Goal: Obtain resource: Download file/media

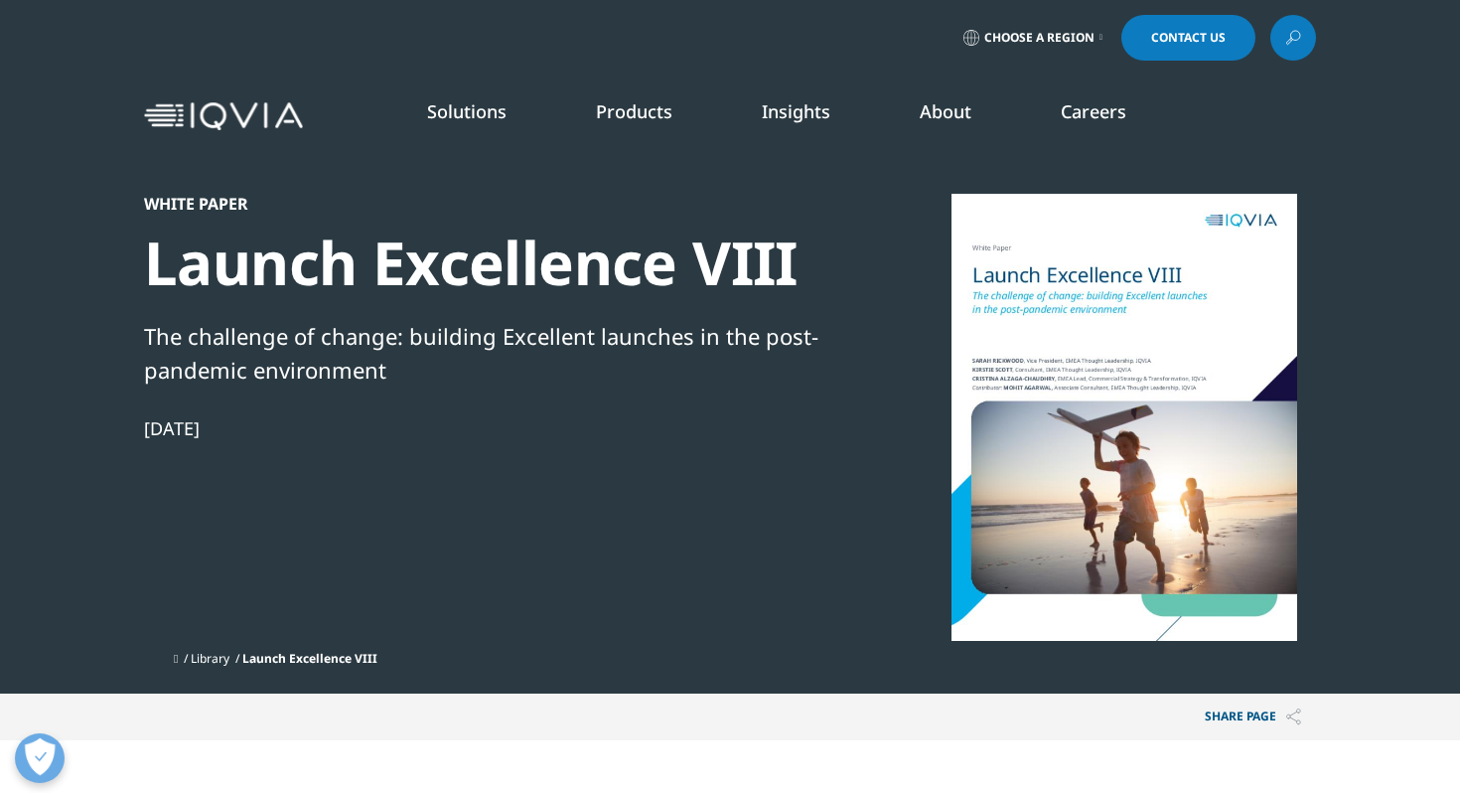
click at [483, 265] on div "Launch Excellence VIII" at bounding box center [484, 262] width 681 height 74
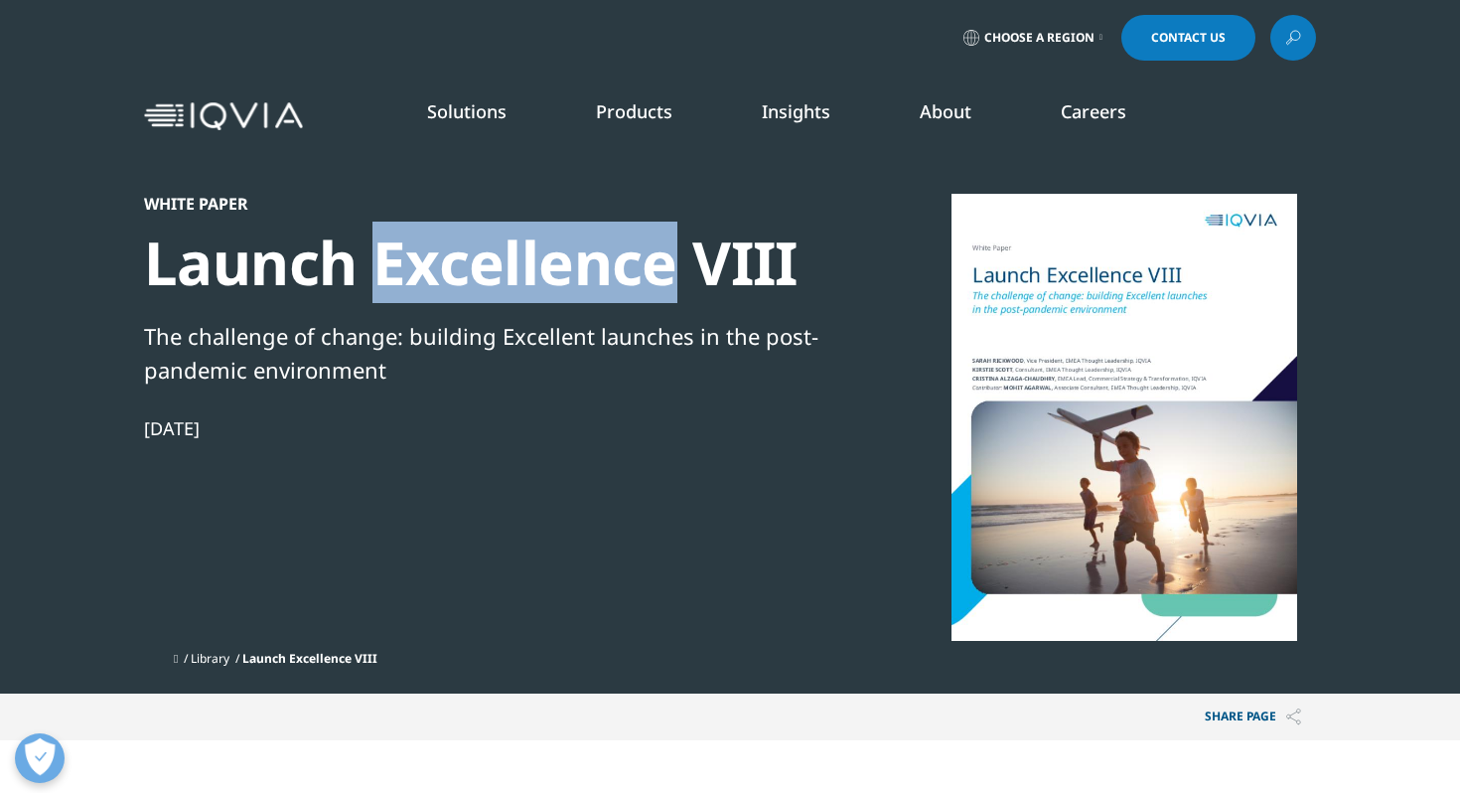
click at [483, 265] on div "Launch Excellence VIII" at bounding box center [484, 262] width 681 height 74
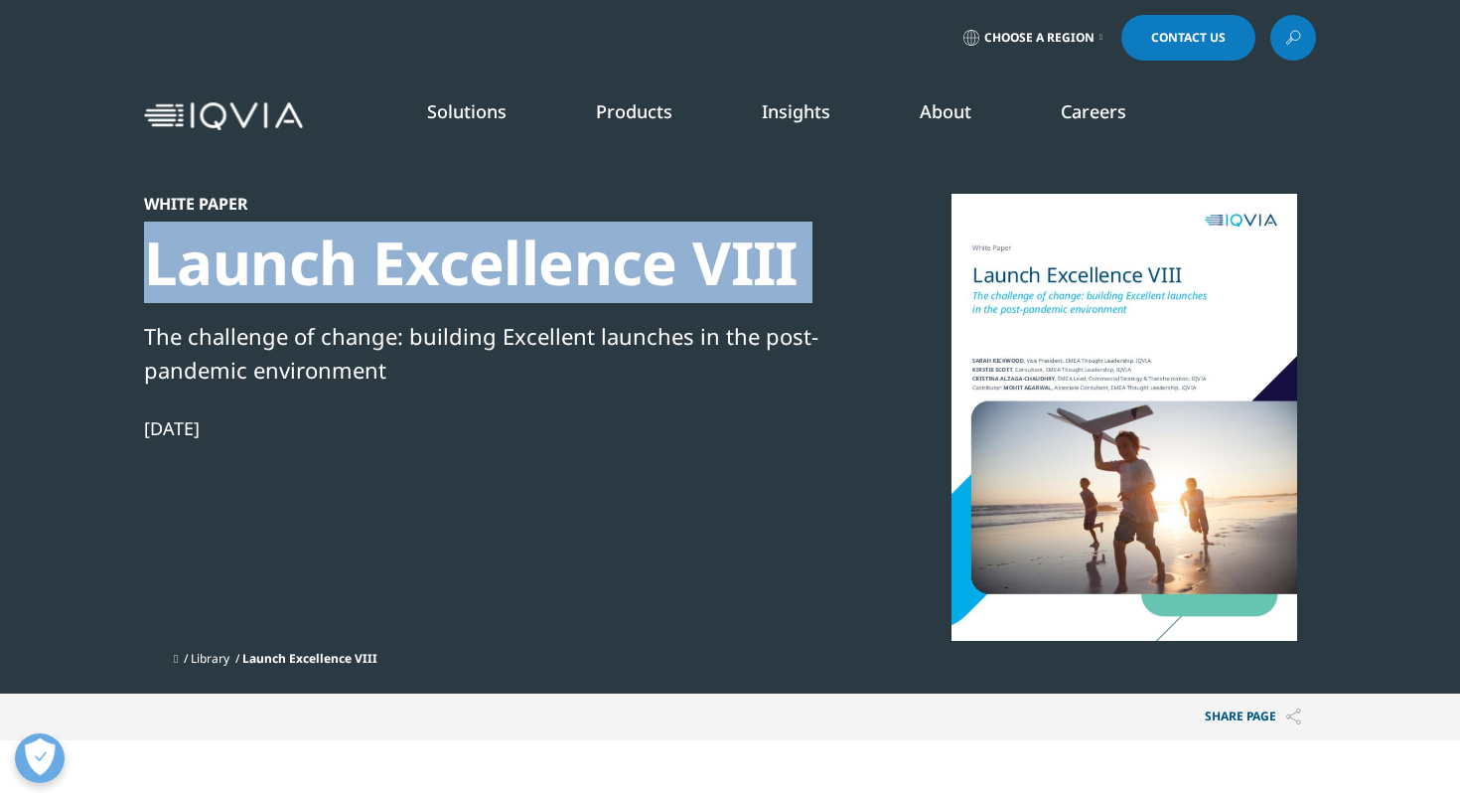
click at [483, 265] on div "Launch Excellence VIII" at bounding box center [484, 262] width 681 height 74
copy div "Launch Excellence VIII"
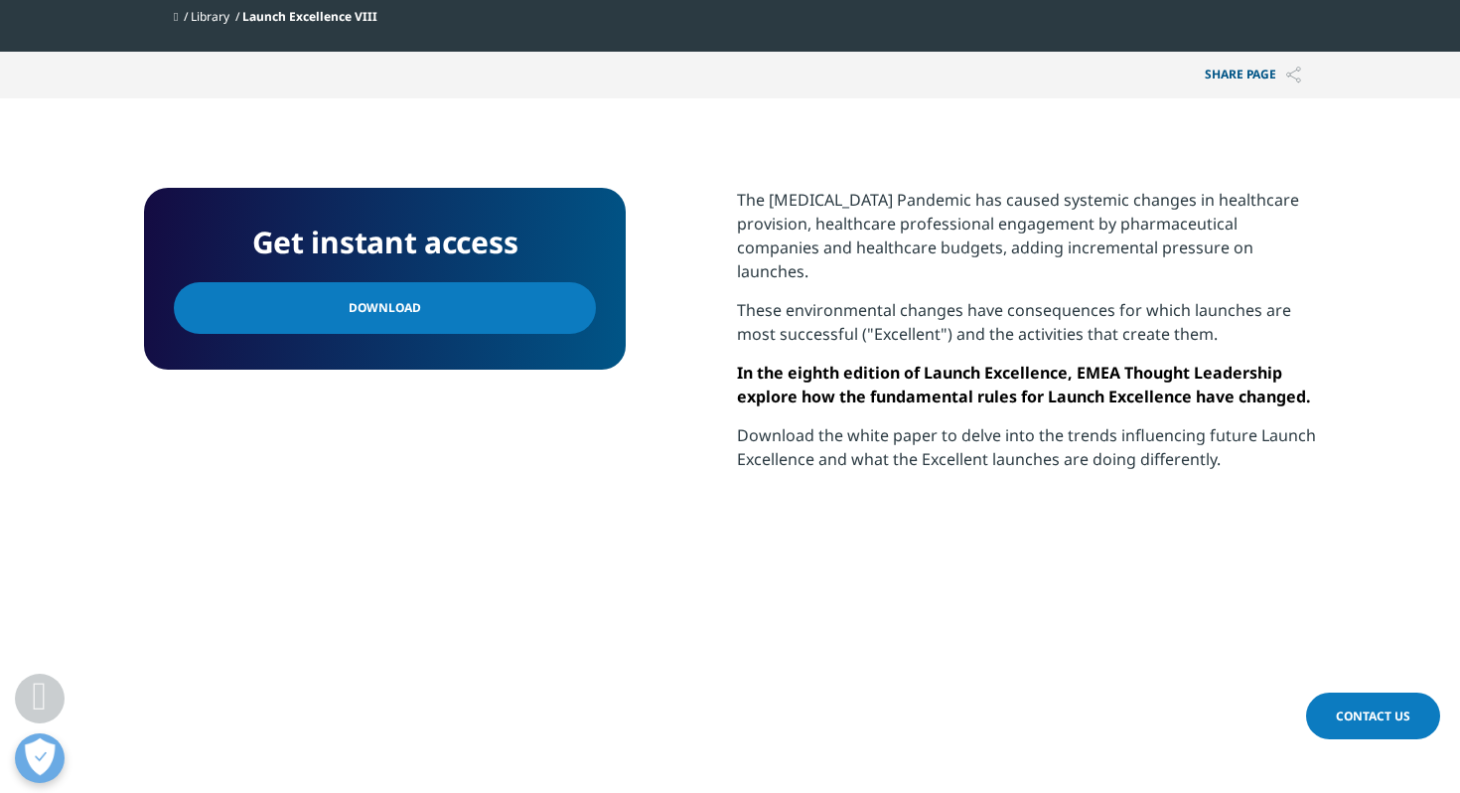
scroll to position [663, 0]
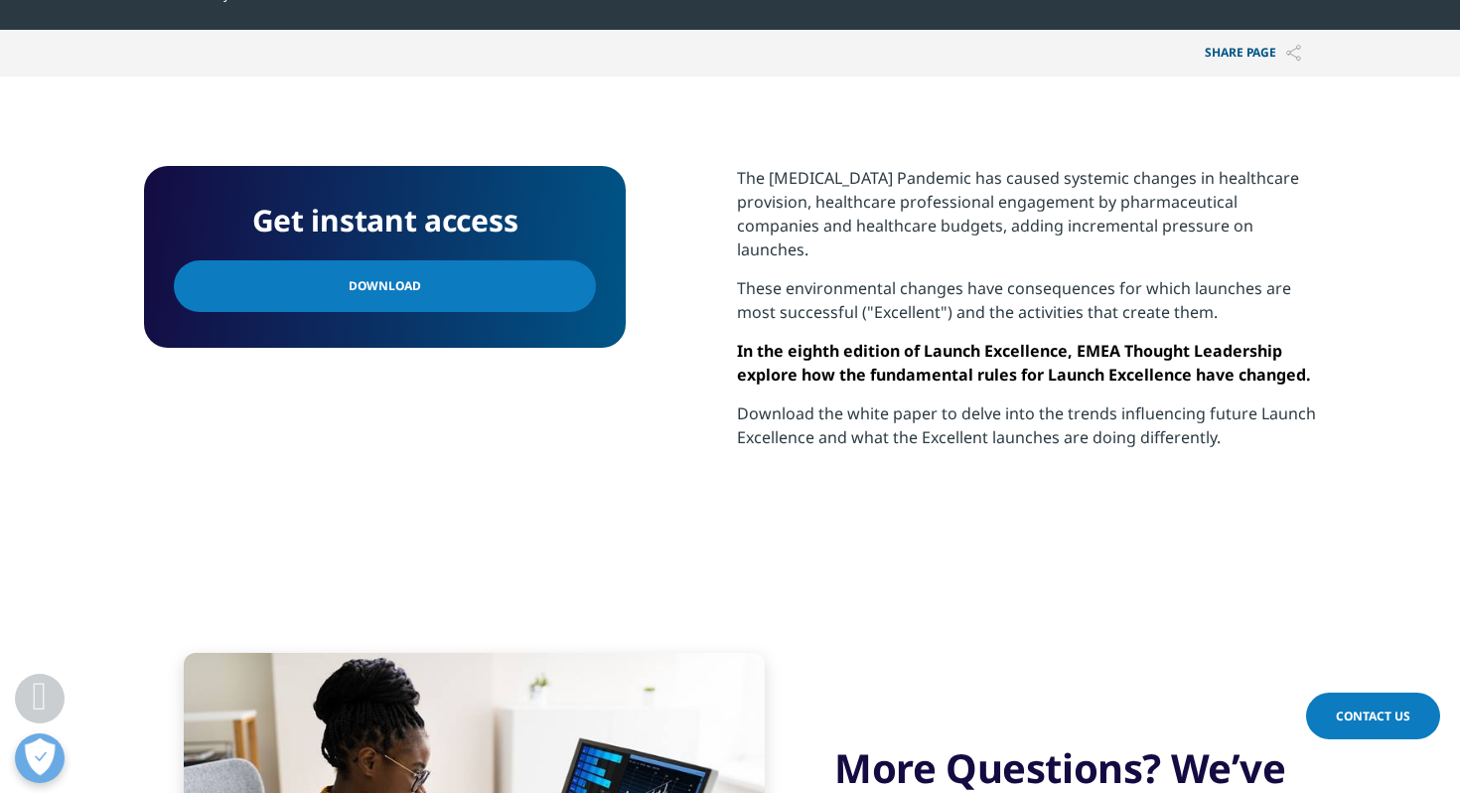
click at [484, 276] on link "Download" at bounding box center [385, 286] width 422 height 52
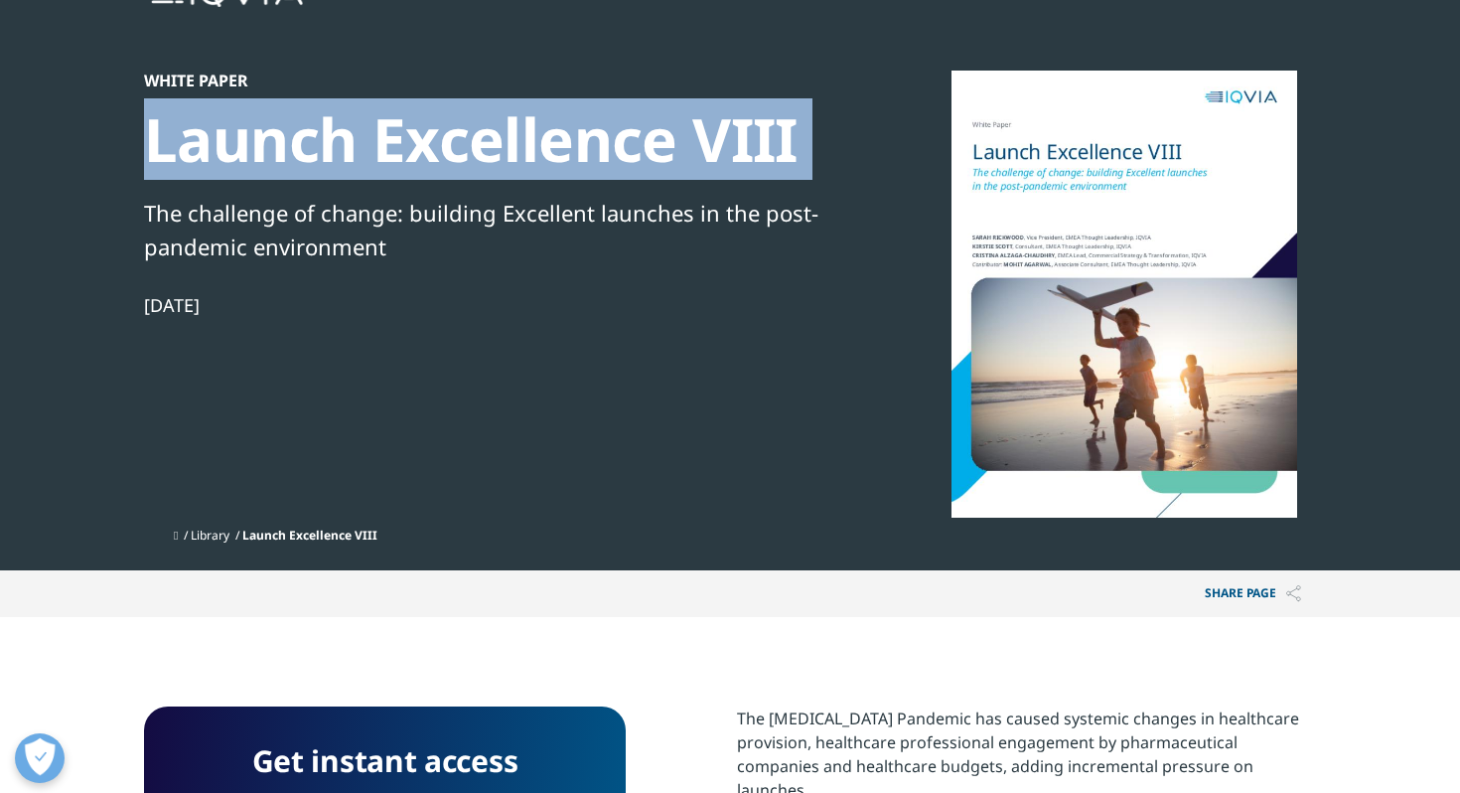
scroll to position [121, 0]
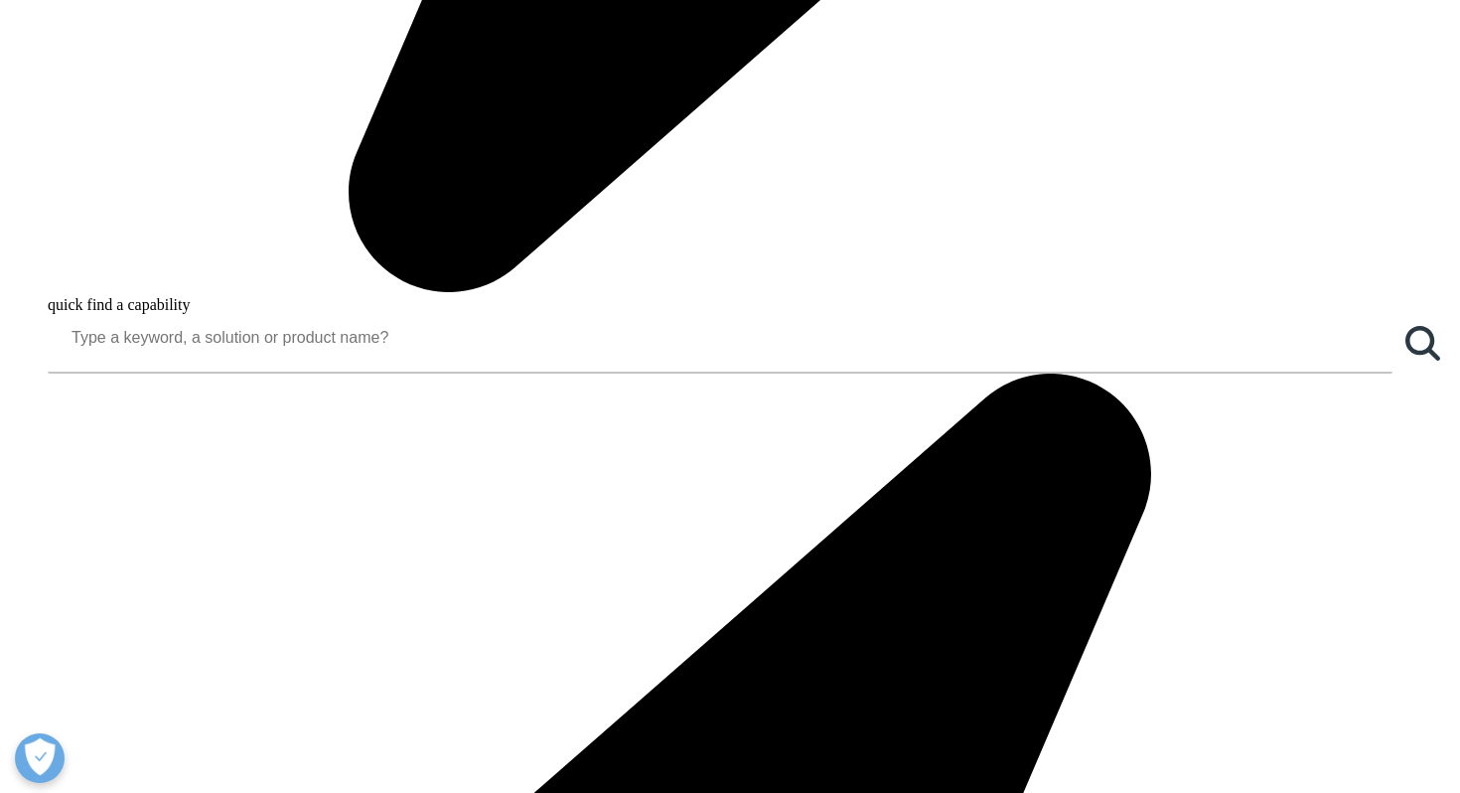
scroll to position [1816, 0]
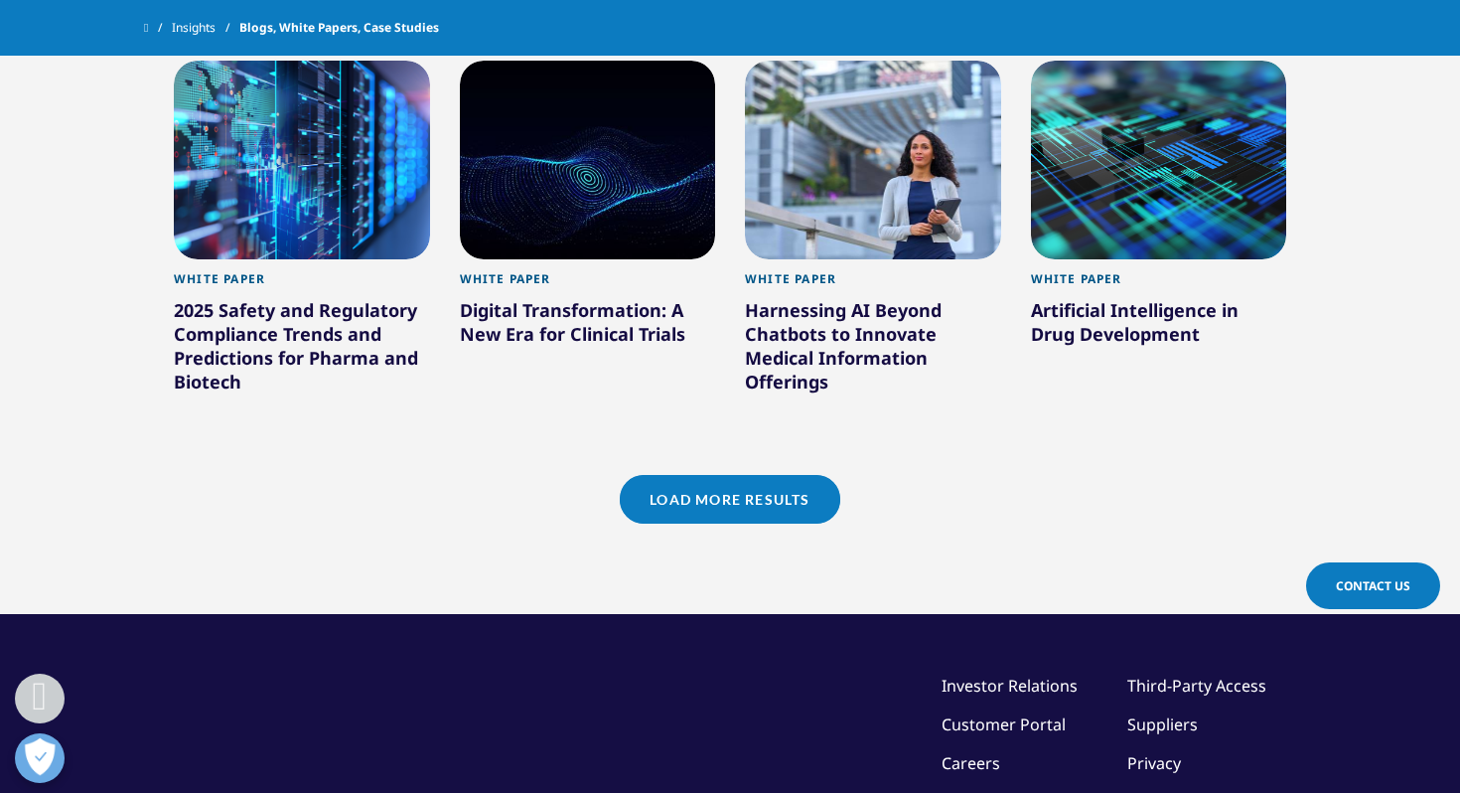
click at [627, 500] on link "Load More Results" at bounding box center [729, 499] width 219 height 49
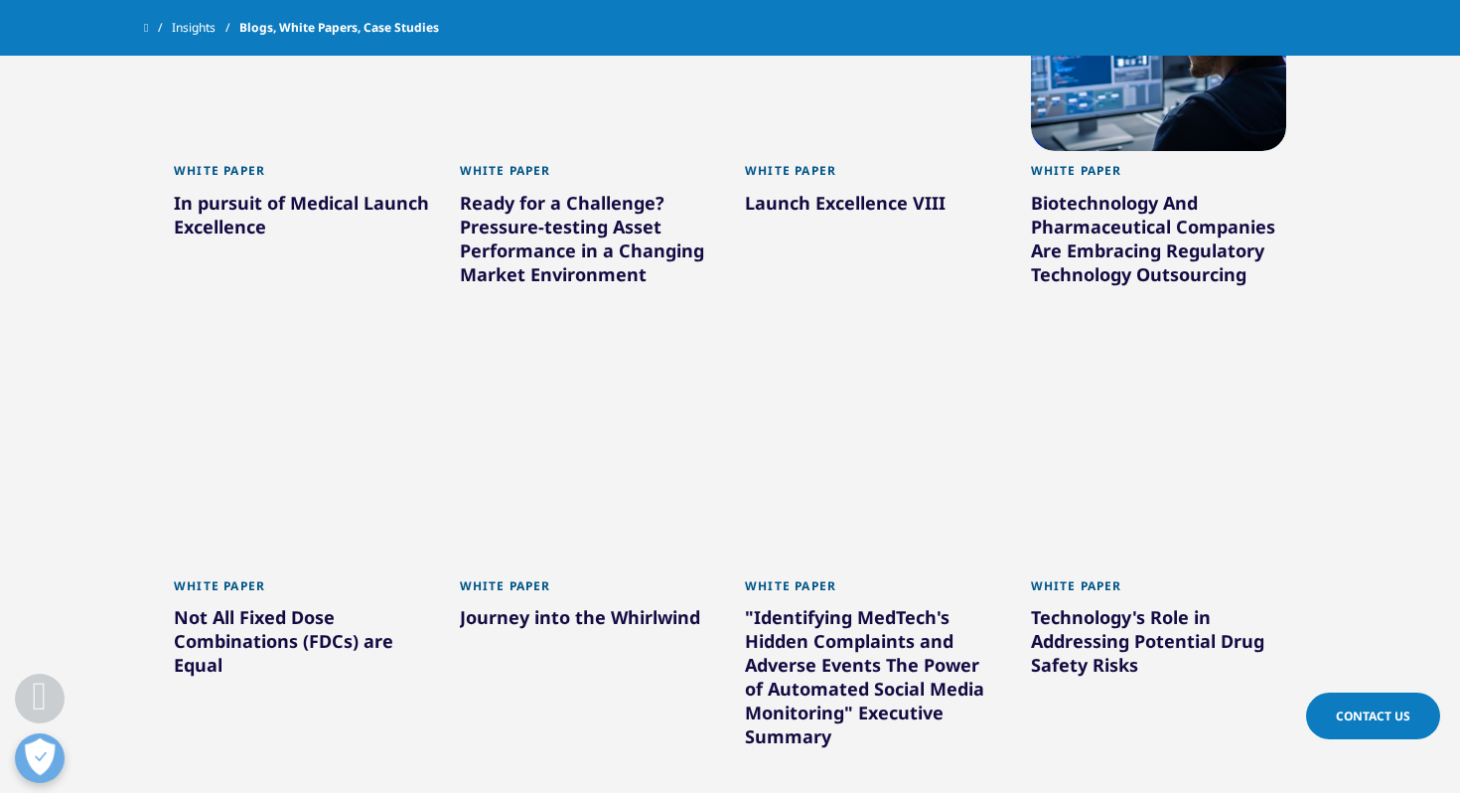
scroll to position [2781, 0]
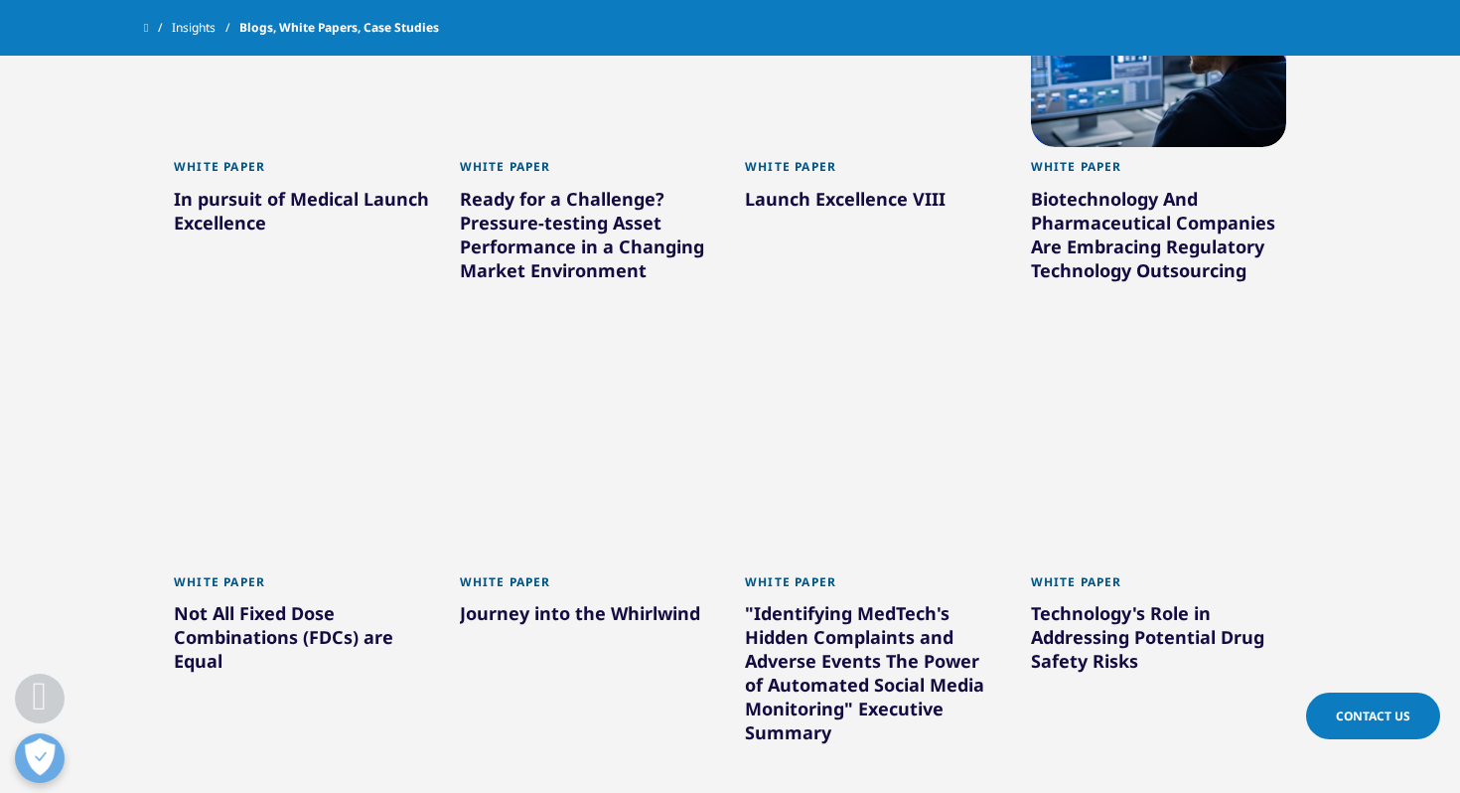
click at [1170, 272] on div "Biotechnology And Pharmaceutical Companies Are Embracing Regulatory Technology …" at bounding box center [1159, 238] width 256 height 103
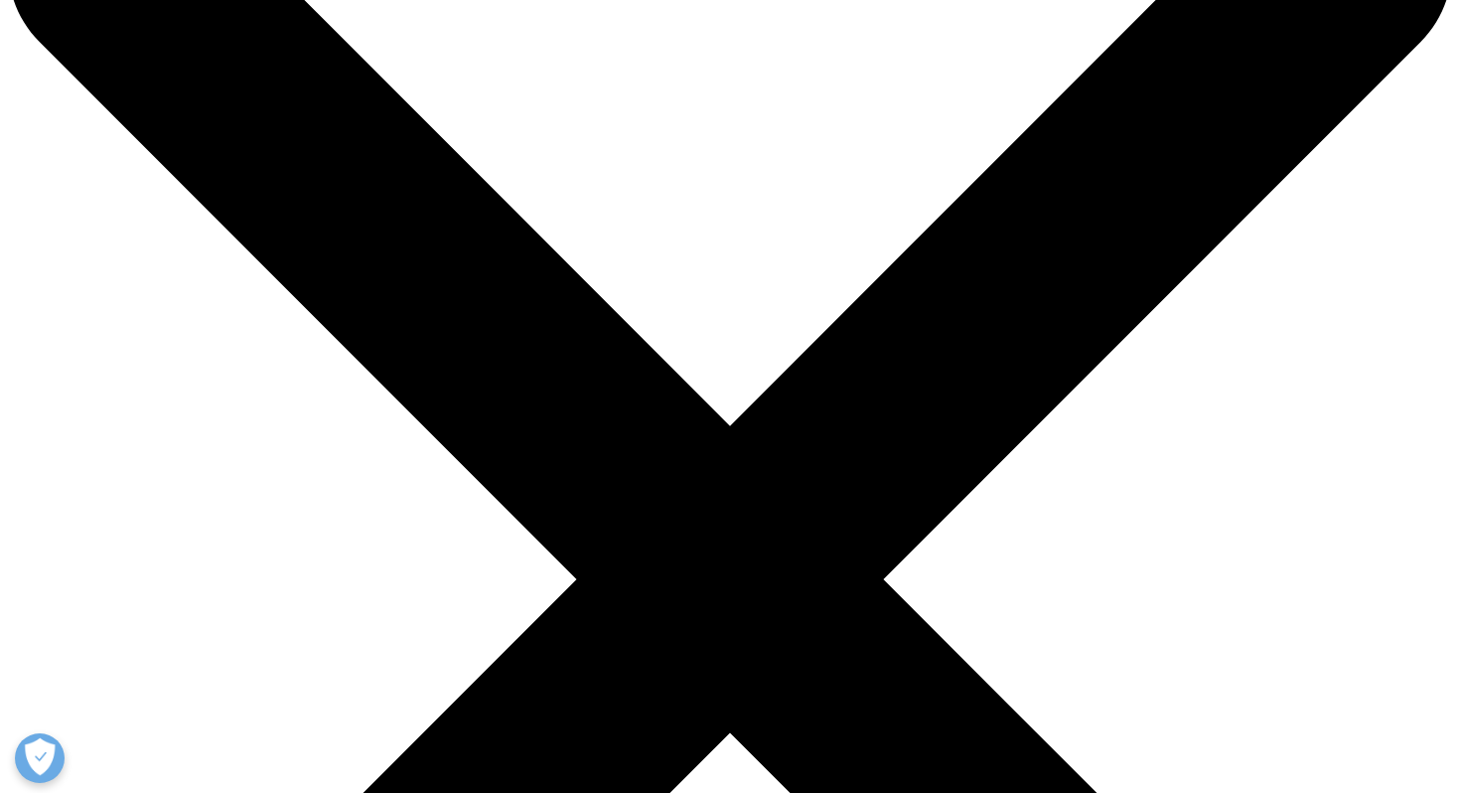
scroll to position [131, 0]
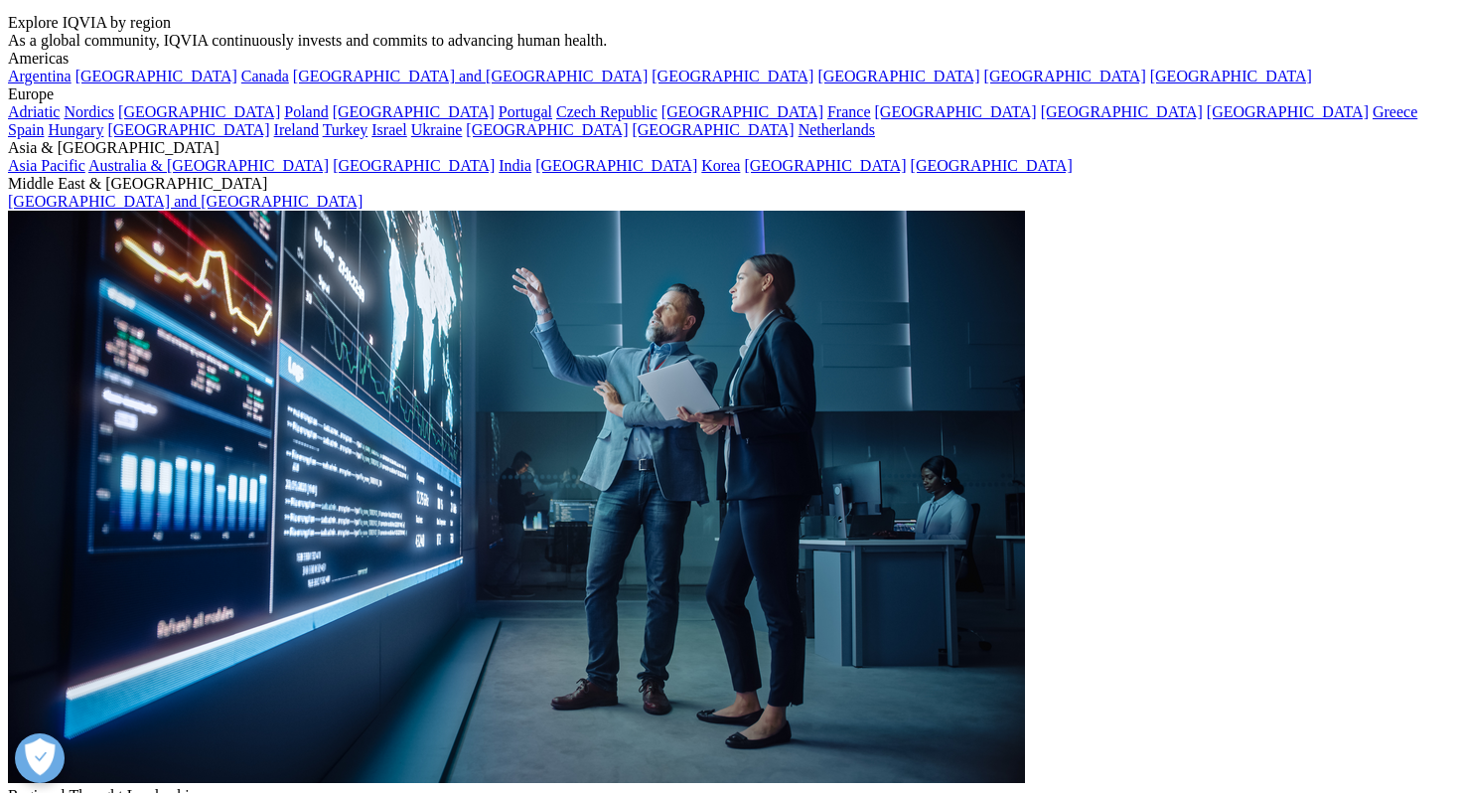
copy div "Biotechnology And Pharmaceutical Companies Are Embracing Regulatory Technology …"
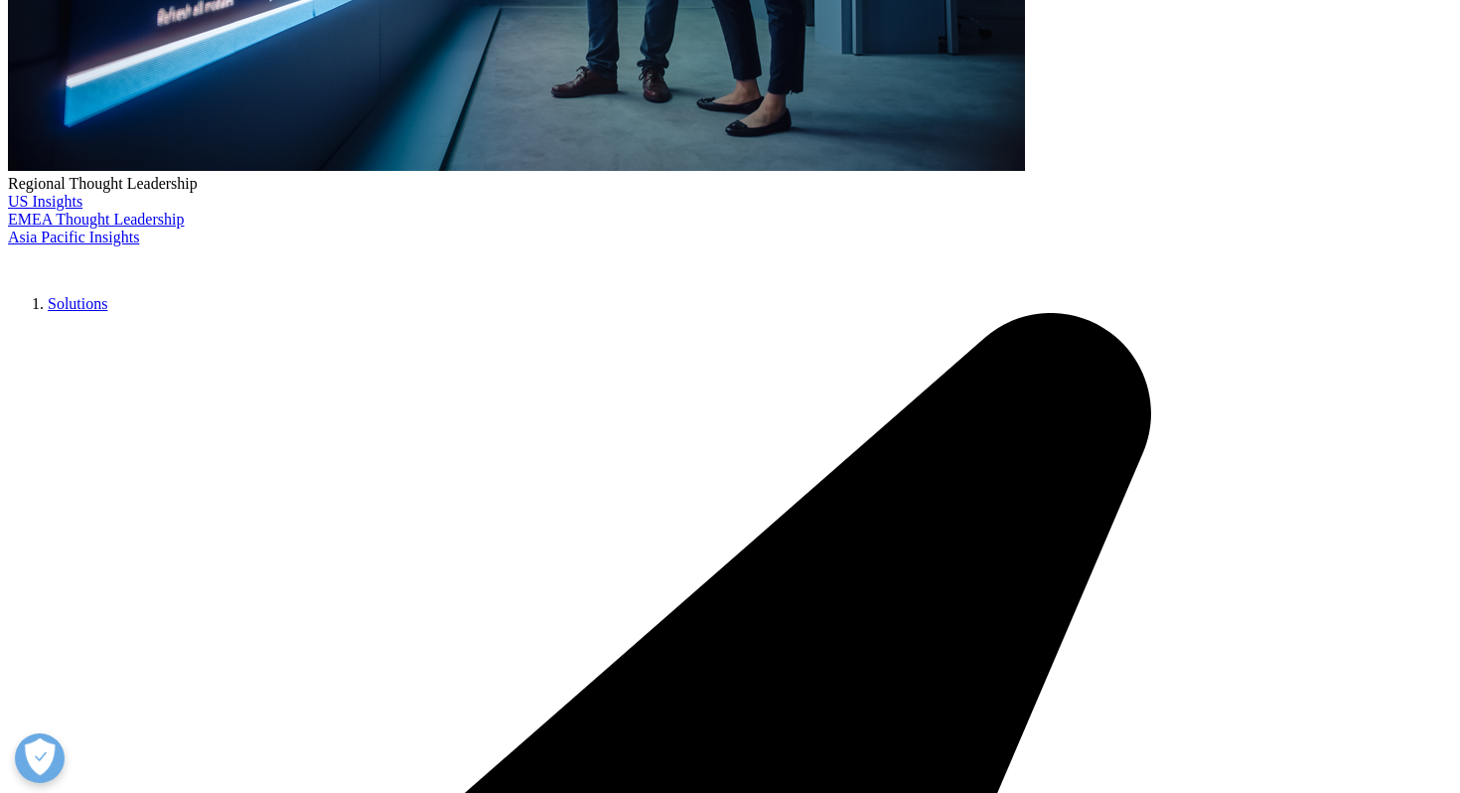
scroll to position [746, 0]
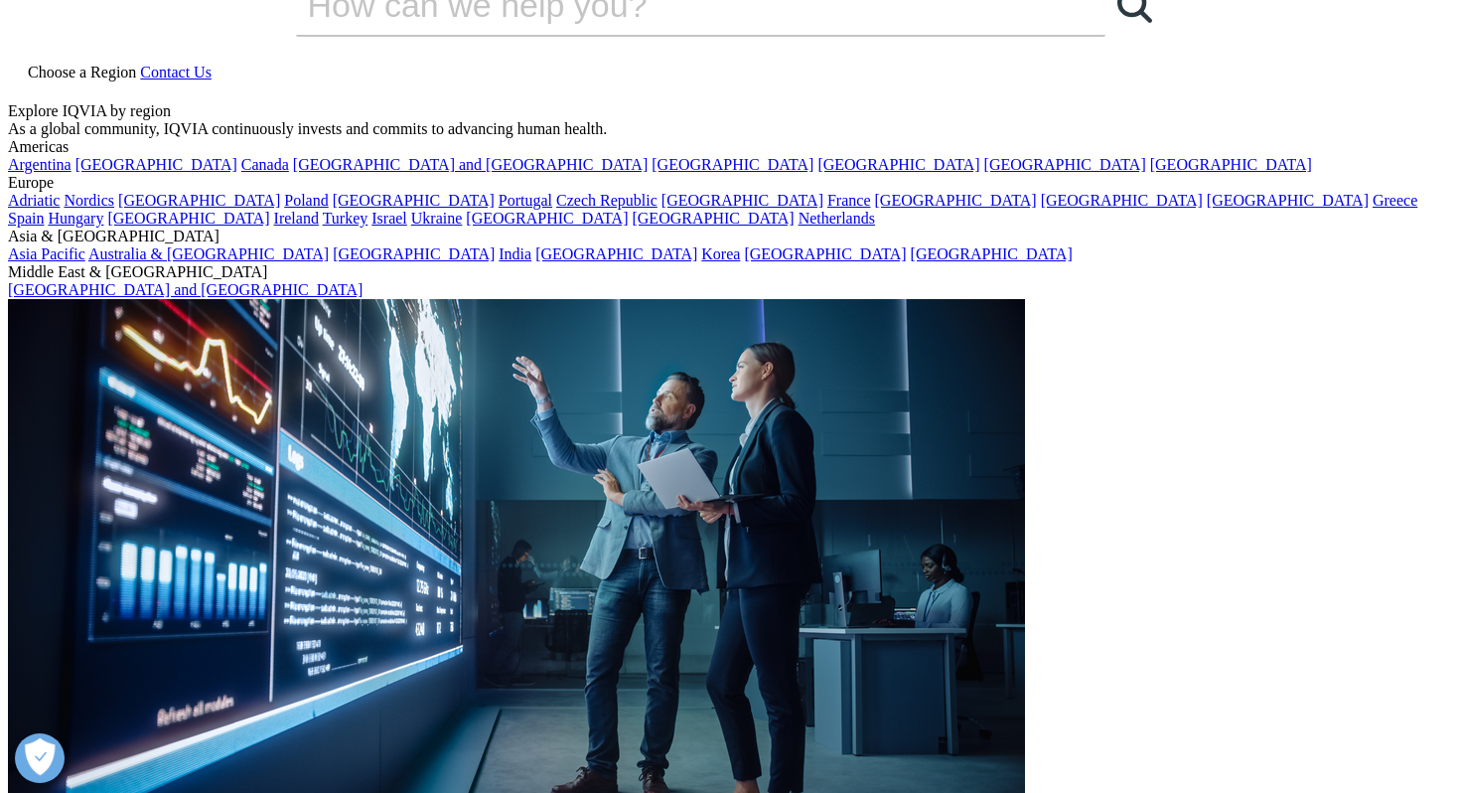
scroll to position [36, 0]
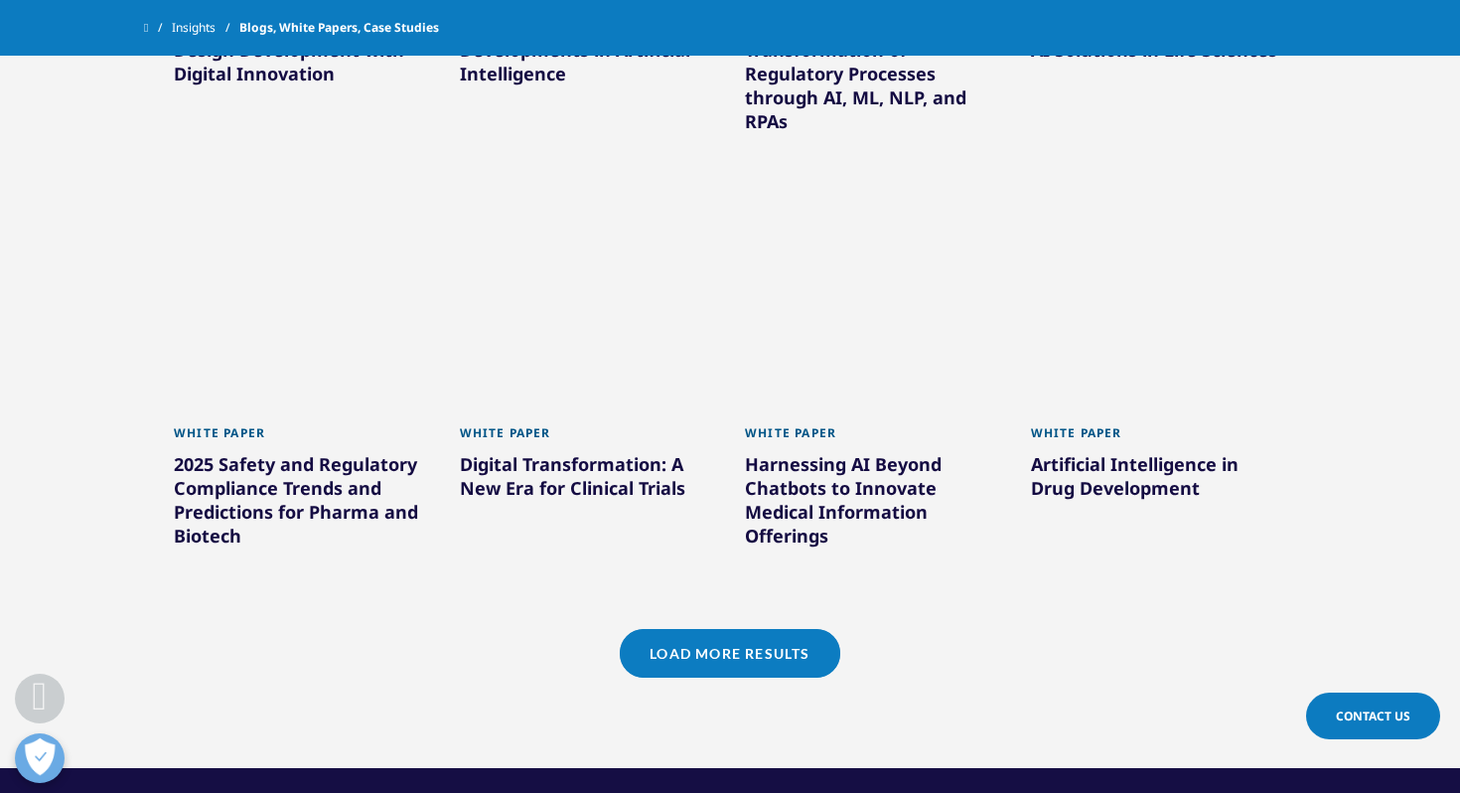
scroll to position [1675, 0]
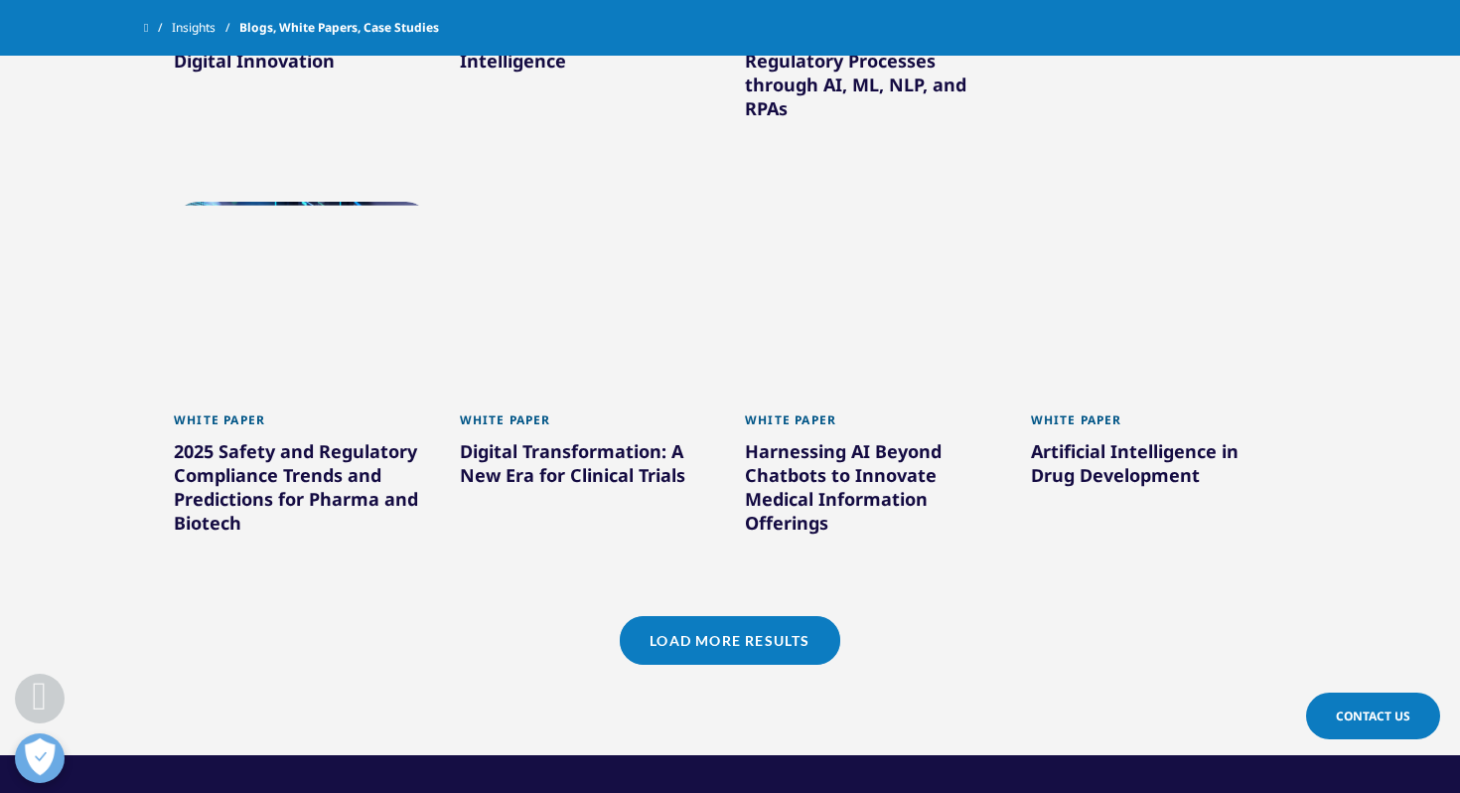
click at [686, 650] on link "Load More Results" at bounding box center [729, 640] width 219 height 49
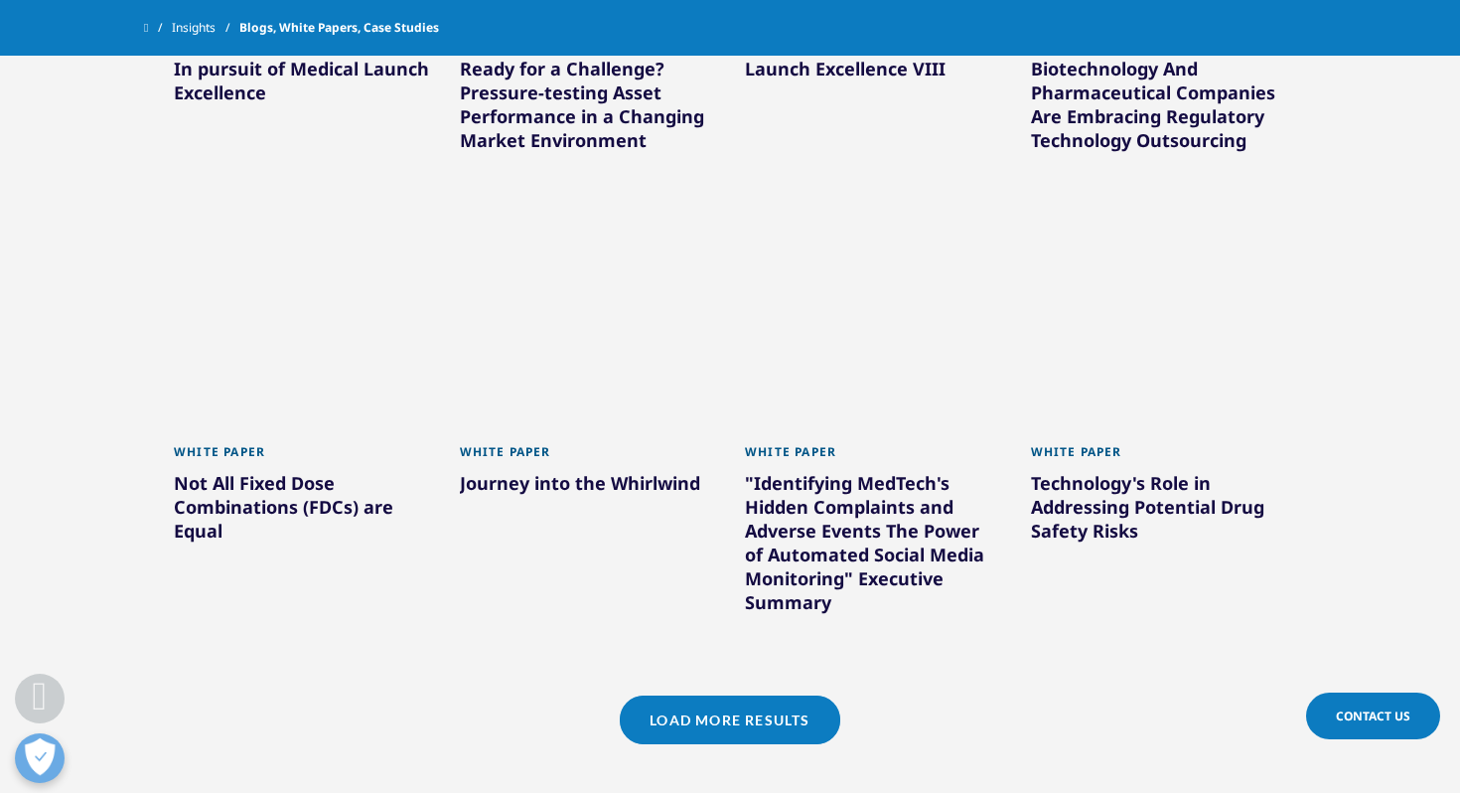
scroll to position [2915, 0]
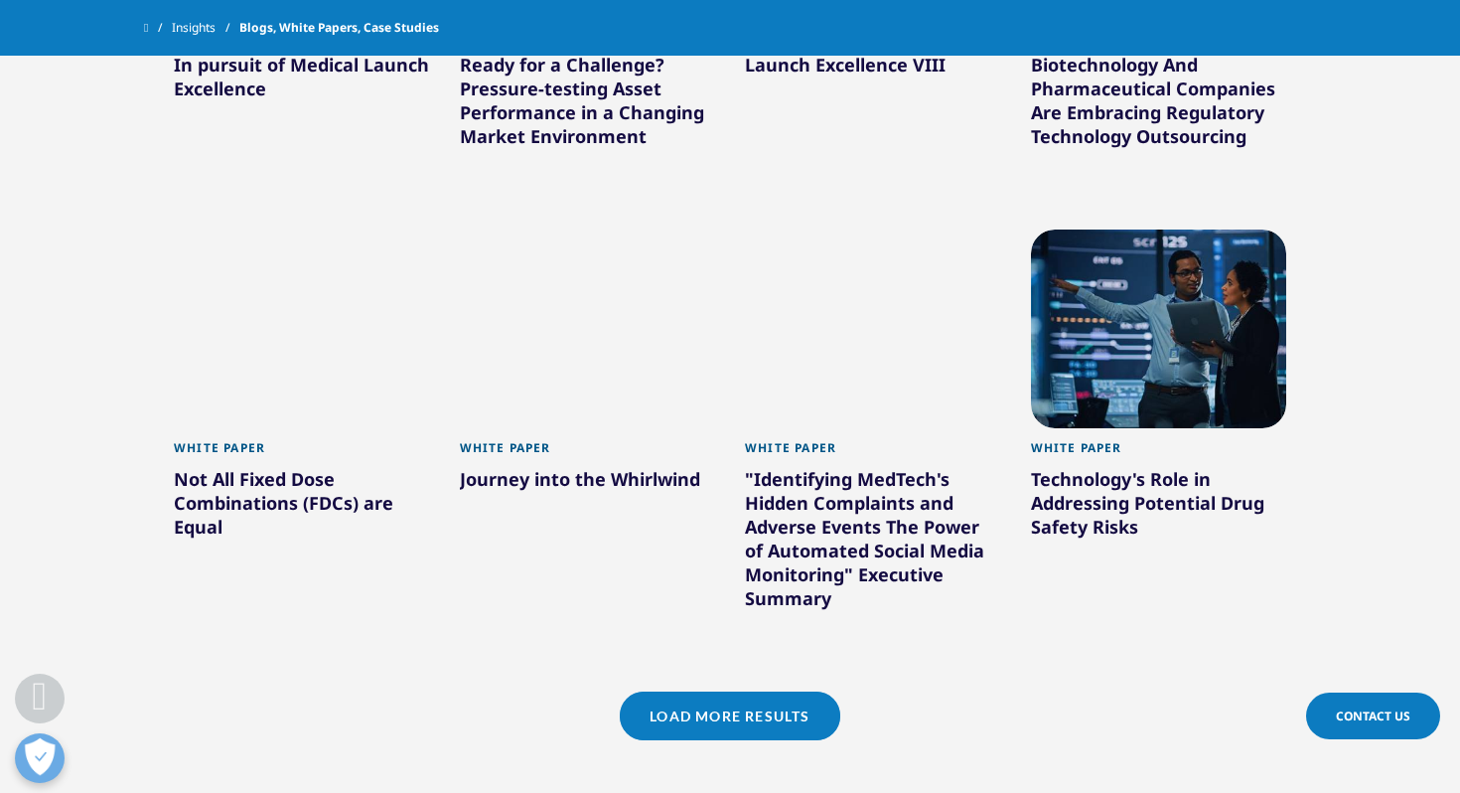
click at [335, 512] on div "Not All Fixed Dose Combinations (FDCs) are Equal" at bounding box center [302, 506] width 256 height 79
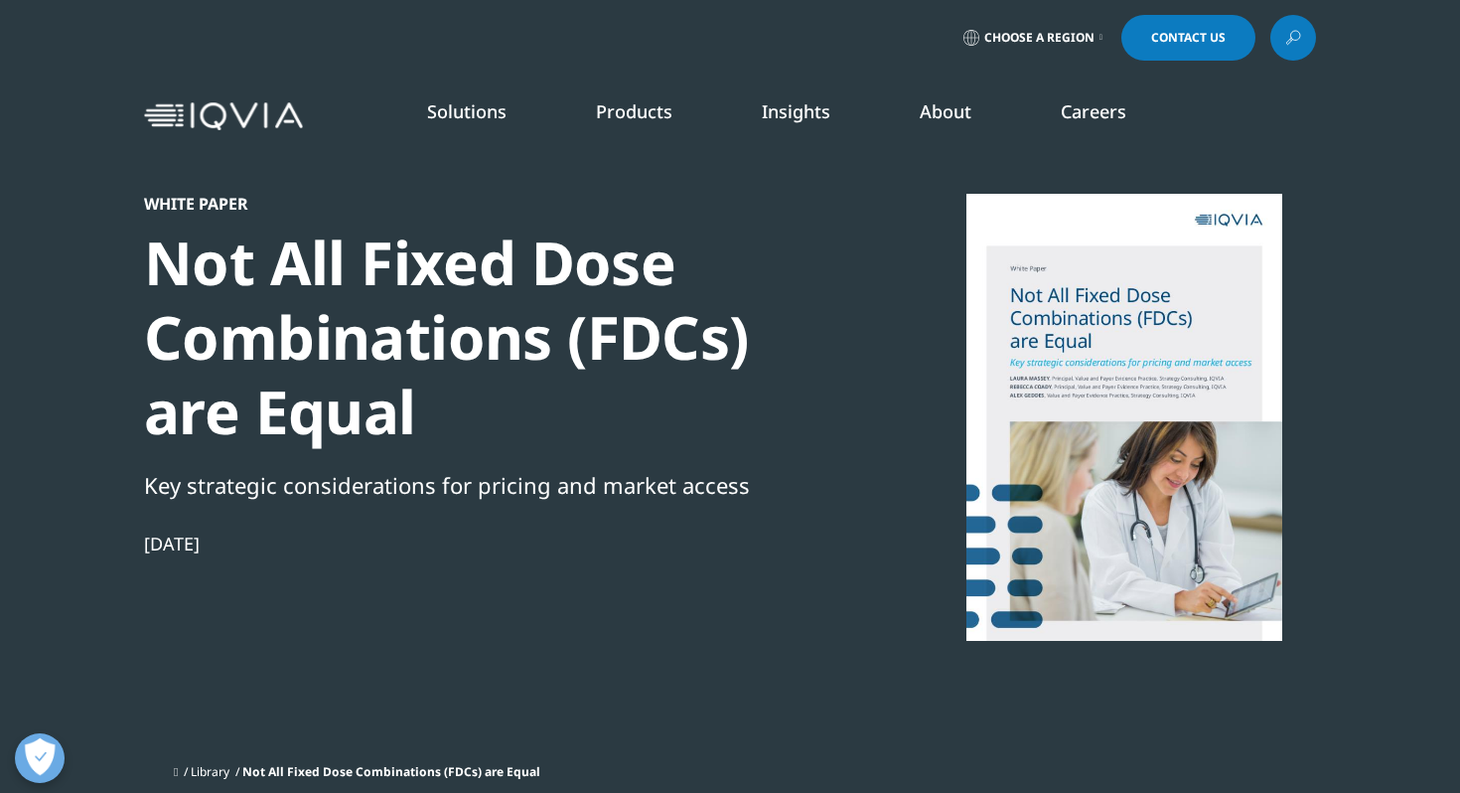
scroll to position [222, 1172]
click at [331, 358] on div "Not All Fixed Dose Combinations (FDCs) are Equal" at bounding box center [484, 336] width 681 height 223
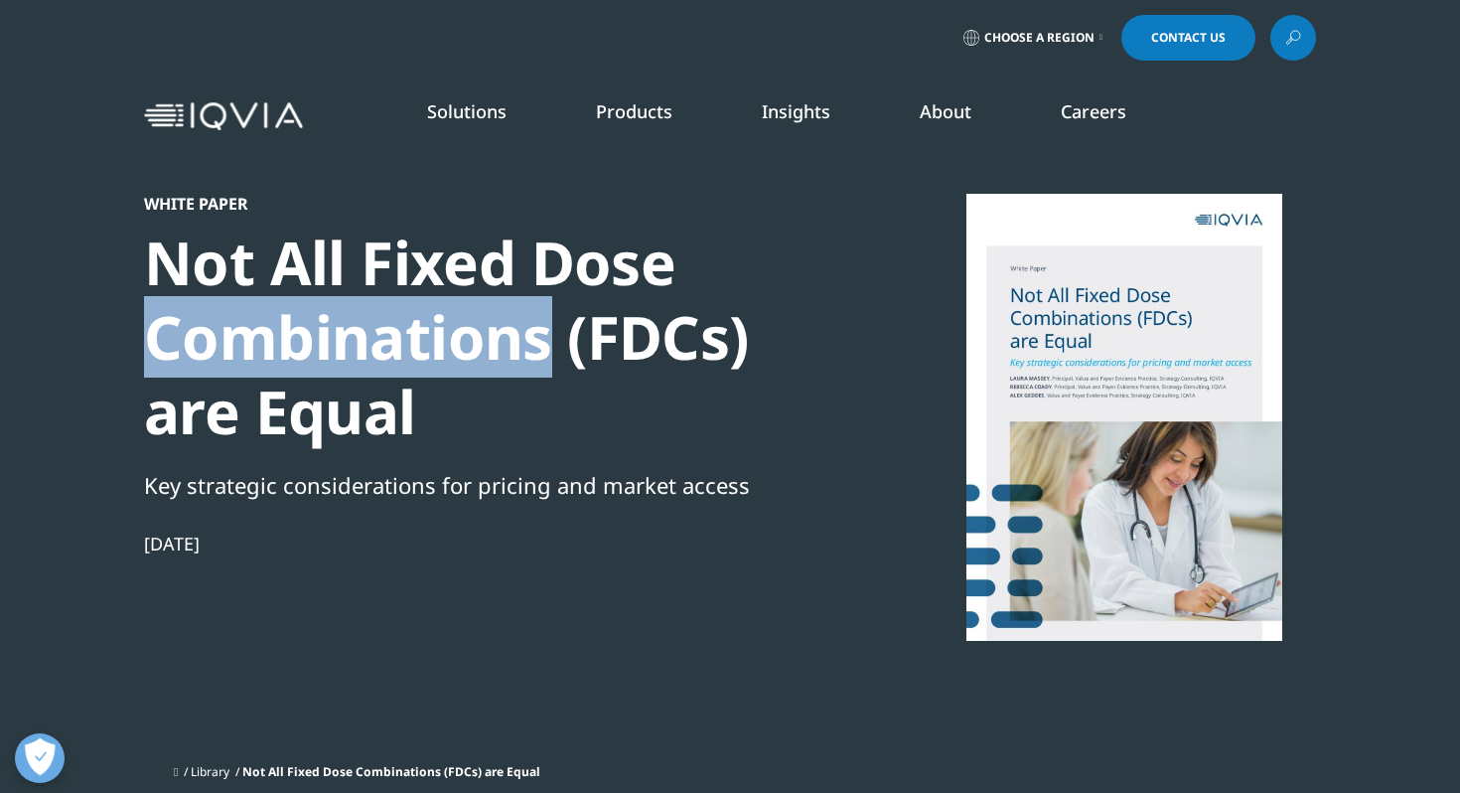
click at [331, 358] on div "Not All Fixed Dose Combinations (FDCs) are Equal" at bounding box center [484, 336] width 681 height 223
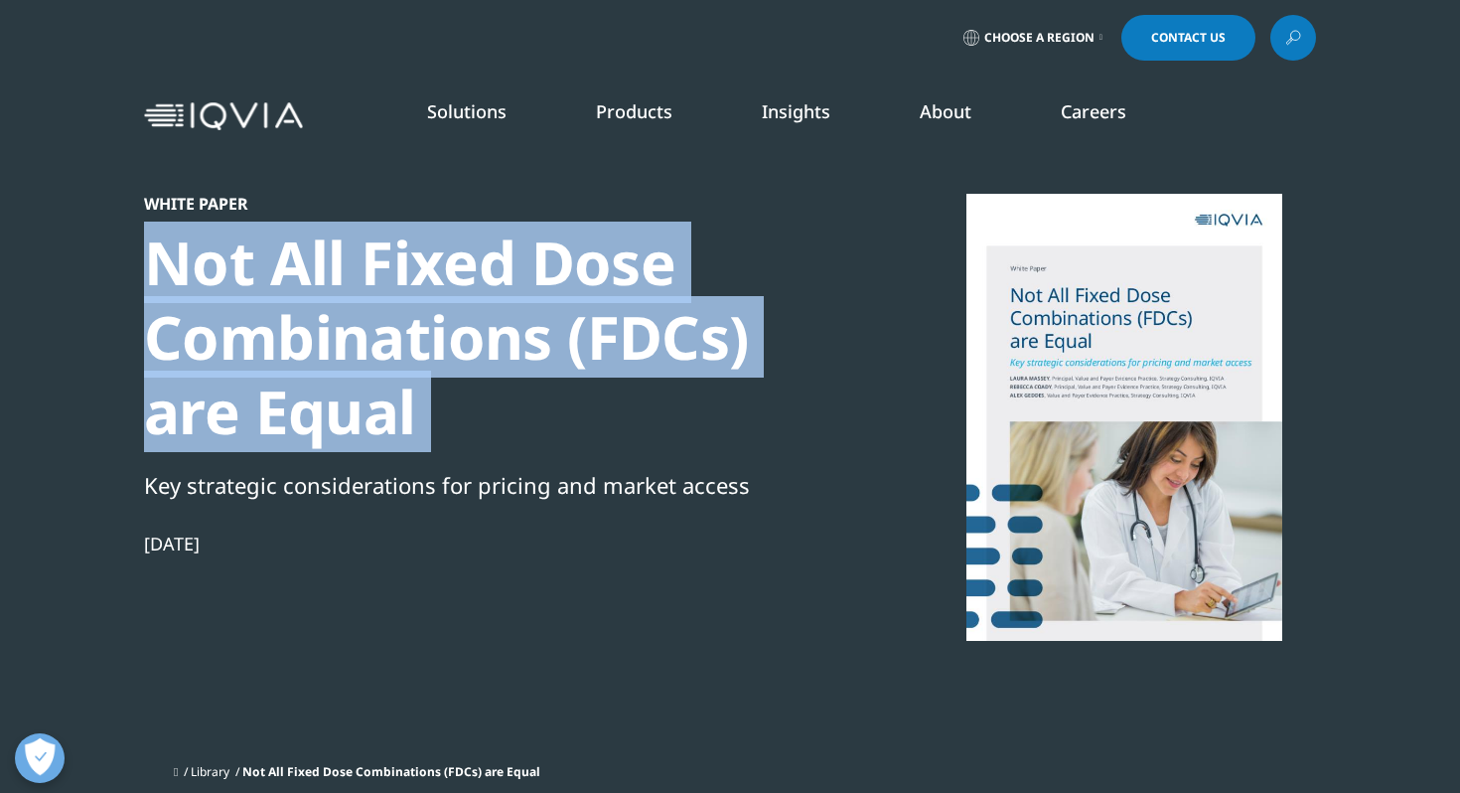
click at [331, 358] on div "Not All Fixed Dose Combinations (FDCs) are Equal" at bounding box center [484, 336] width 681 height 223
copy div "Not All Fixed Dose Combinations (FDCs) are Equal"
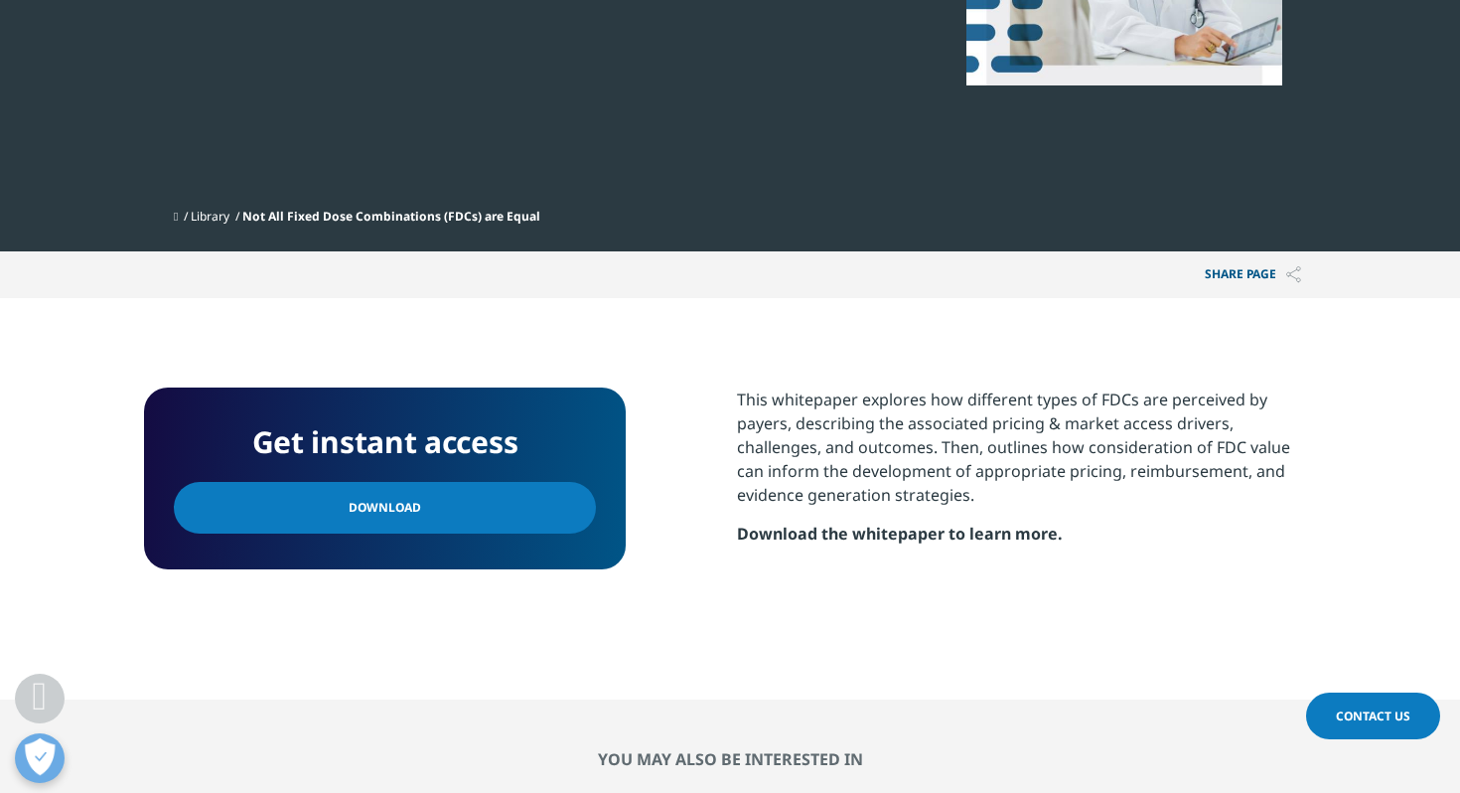
scroll to position [600, 0]
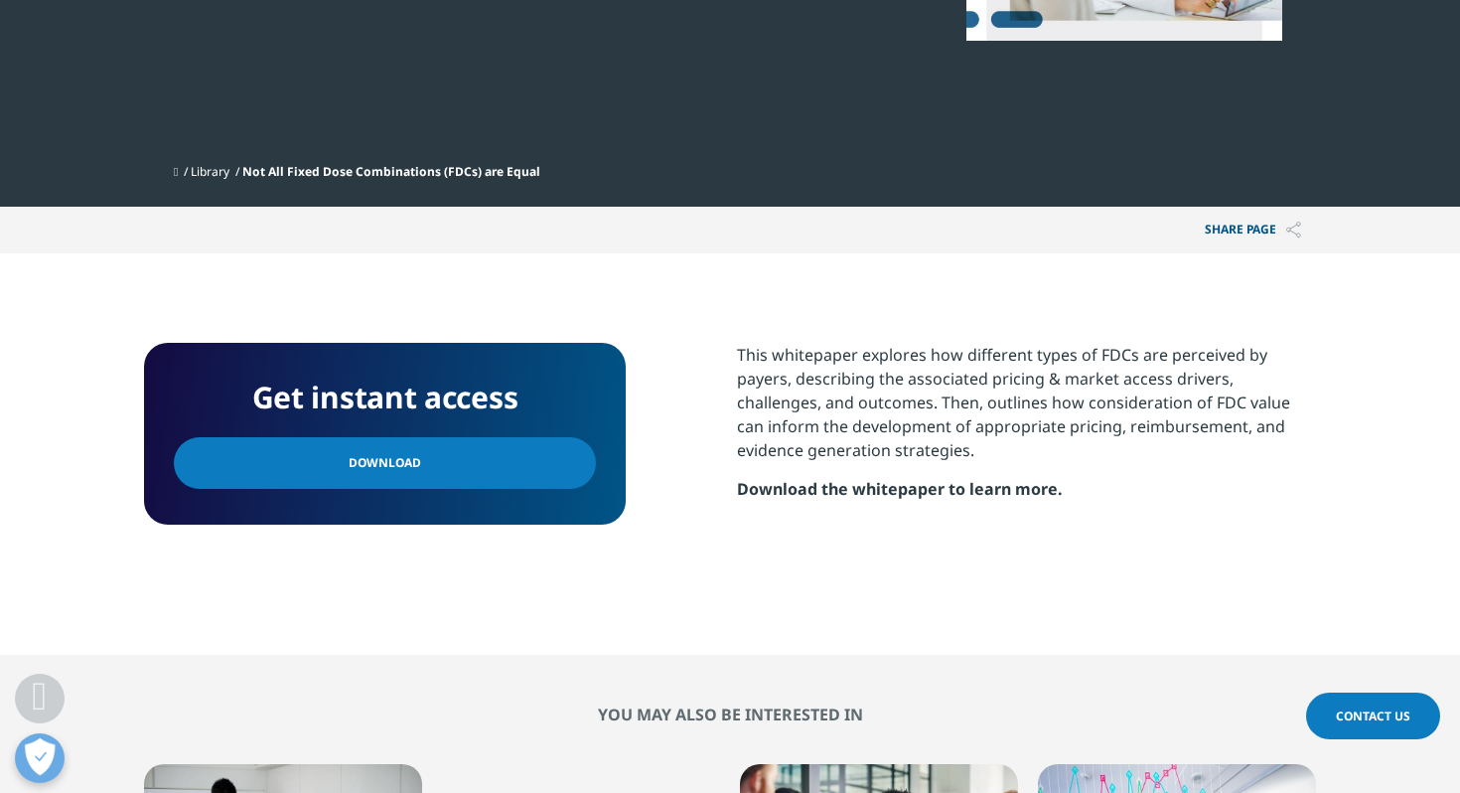
click at [366, 465] on span "Download" at bounding box center [385, 463] width 72 height 22
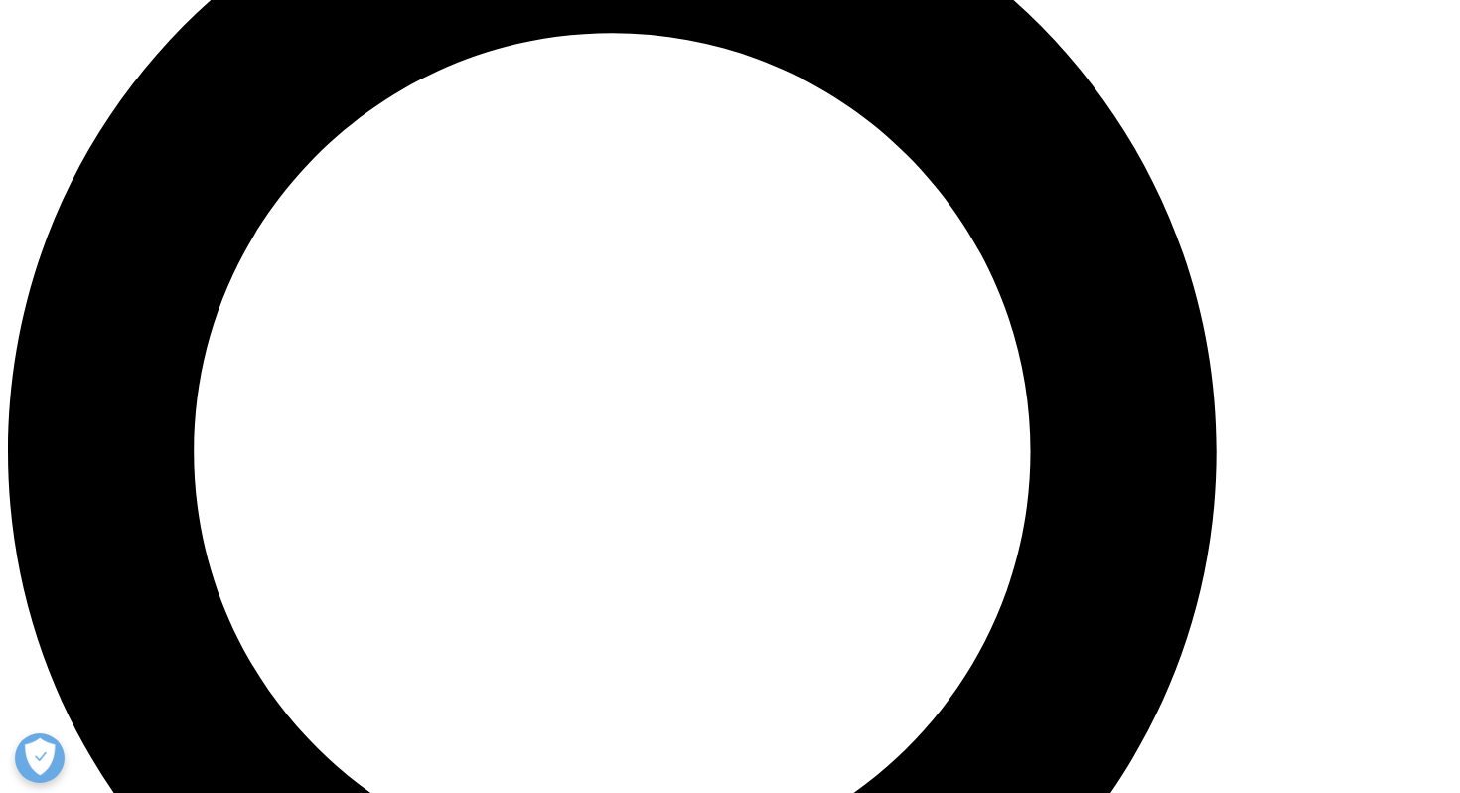
scroll to position [1683, 0]
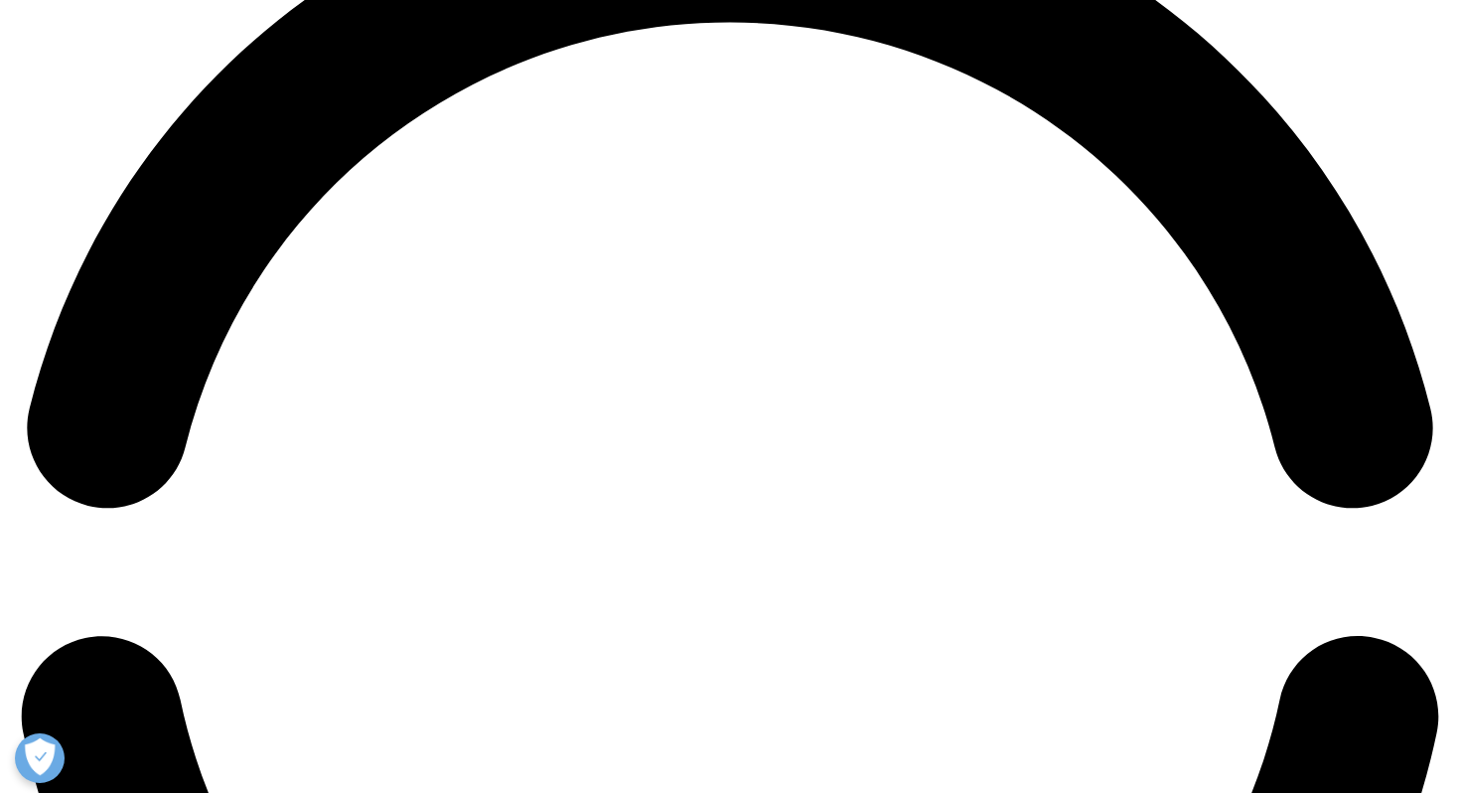
scroll to position [3068, 0]
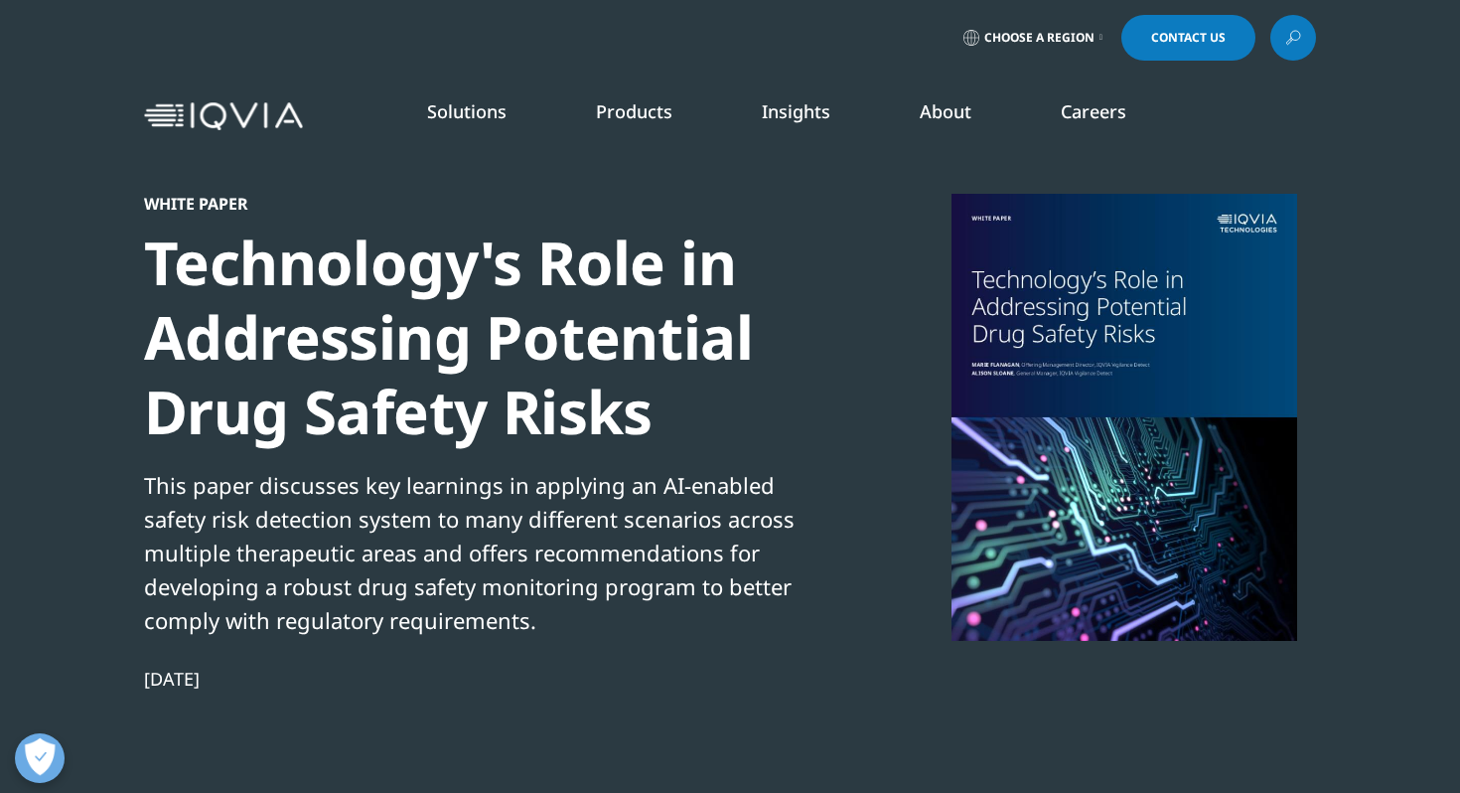
scroll to position [181, 1172]
click at [608, 339] on div "Technology's Role in Addressing Potential Drug Safety Risks" at bounding box center [484, 336] width 681 height 223
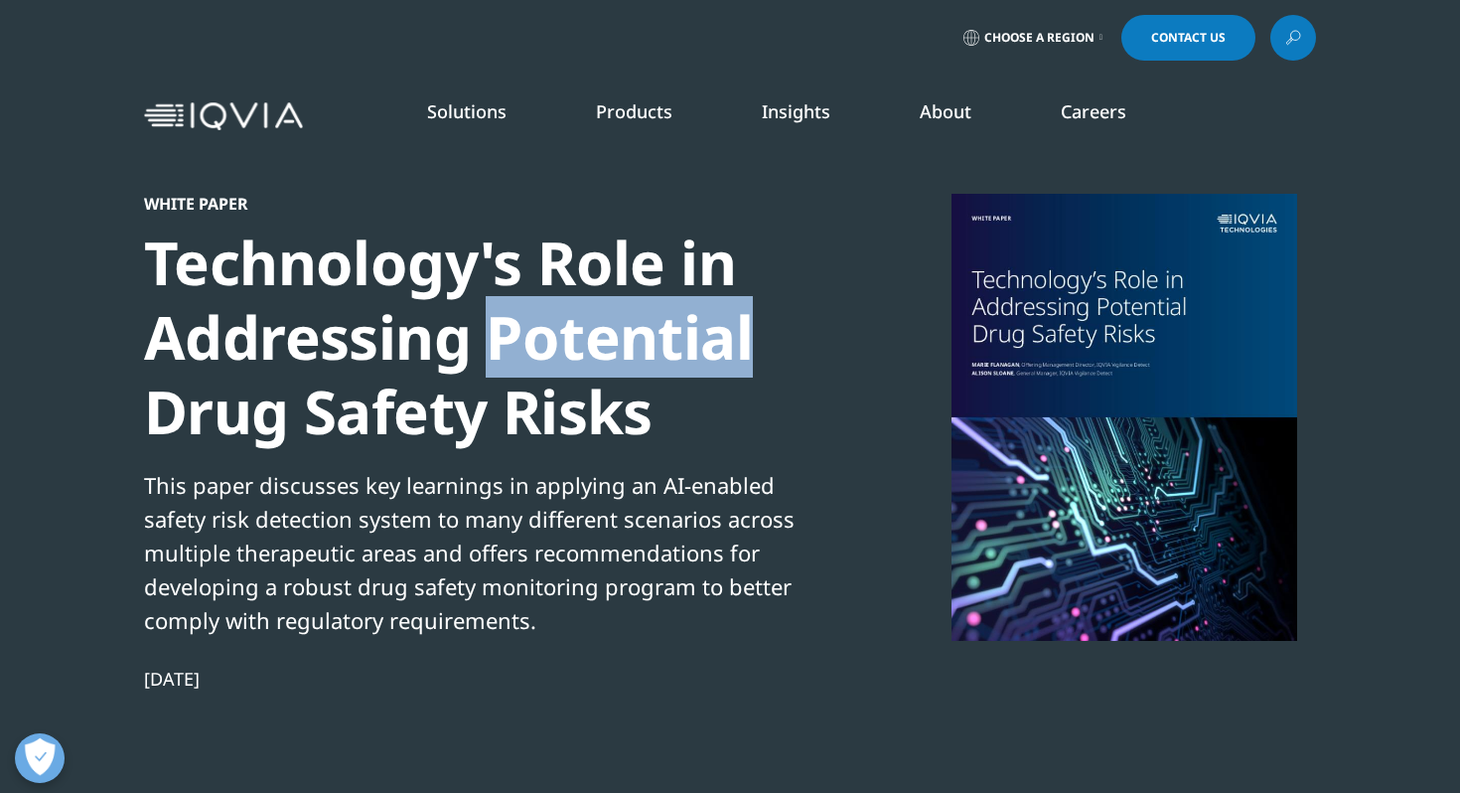
click at [608, 339] on div "Technology's Role in Addressing Potential Drug Safety Risks" at bounding box center [484, 336] width 681 height 223
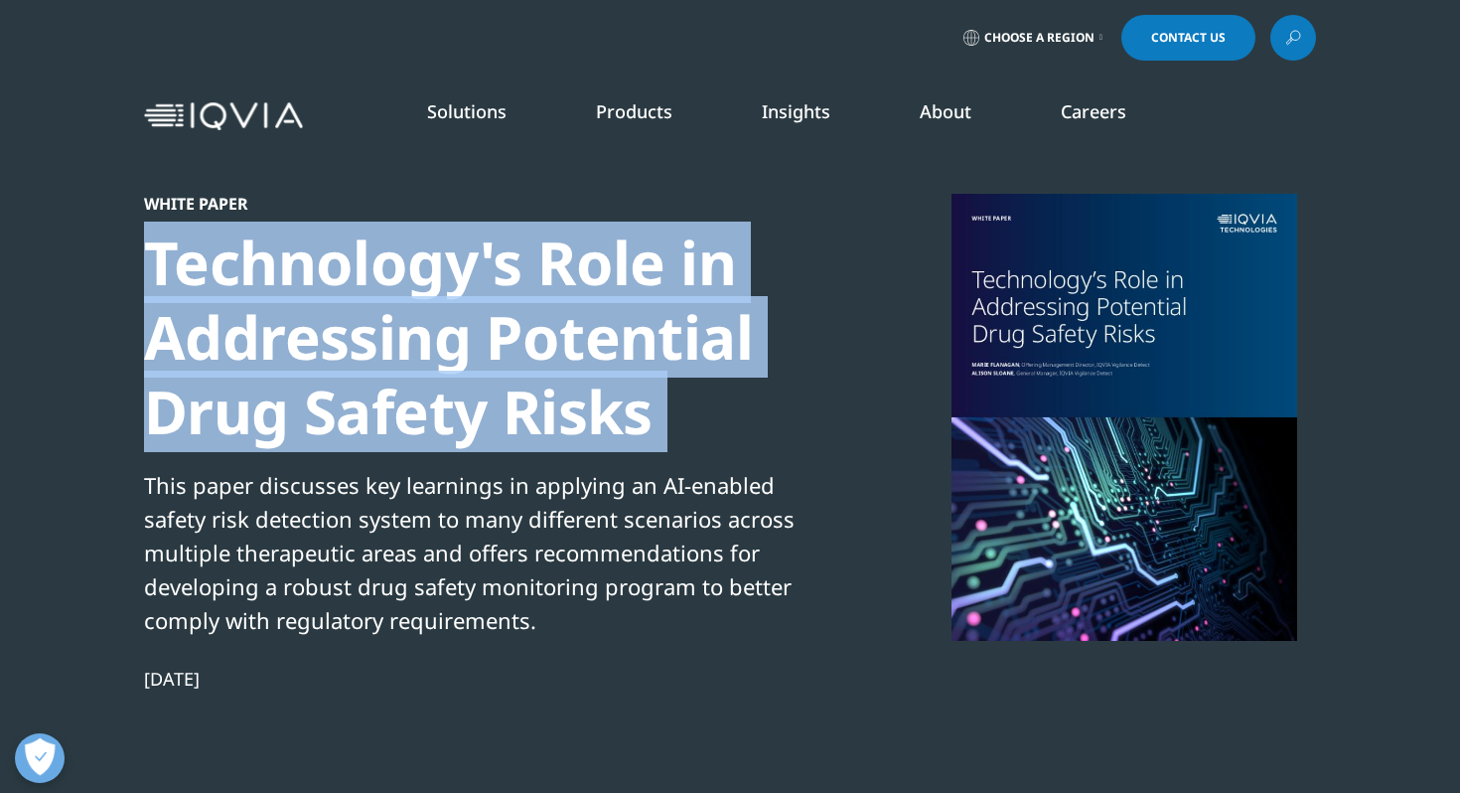
click at [608, 339] on div "Technology's Role in Addressing Potential Drug Safety Risks" at bounding box center [484, 336] width 681 height 223
copy div "Technology's Role in Addressing Potential Drug Safety Risks"
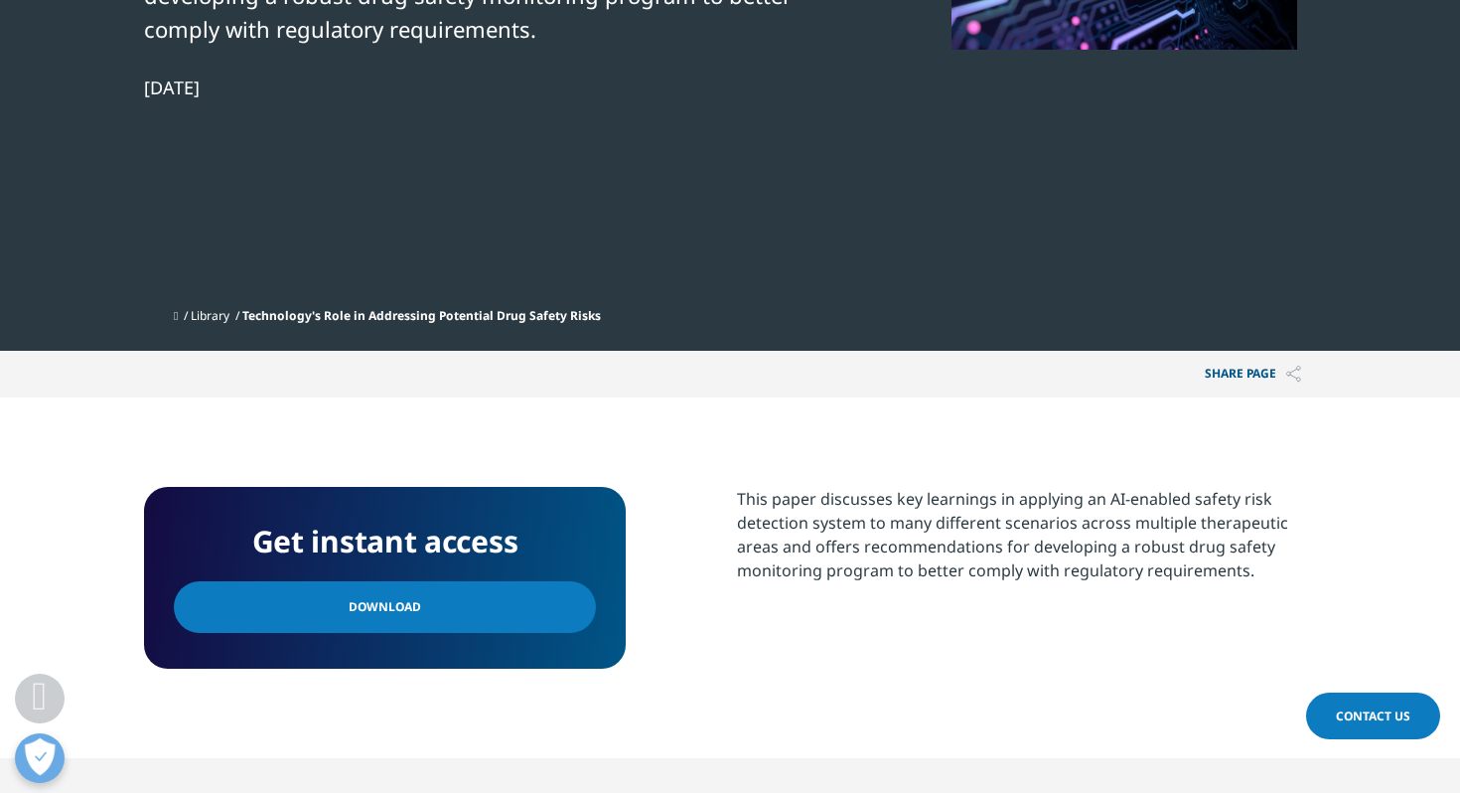
scroll to position [625, 0]
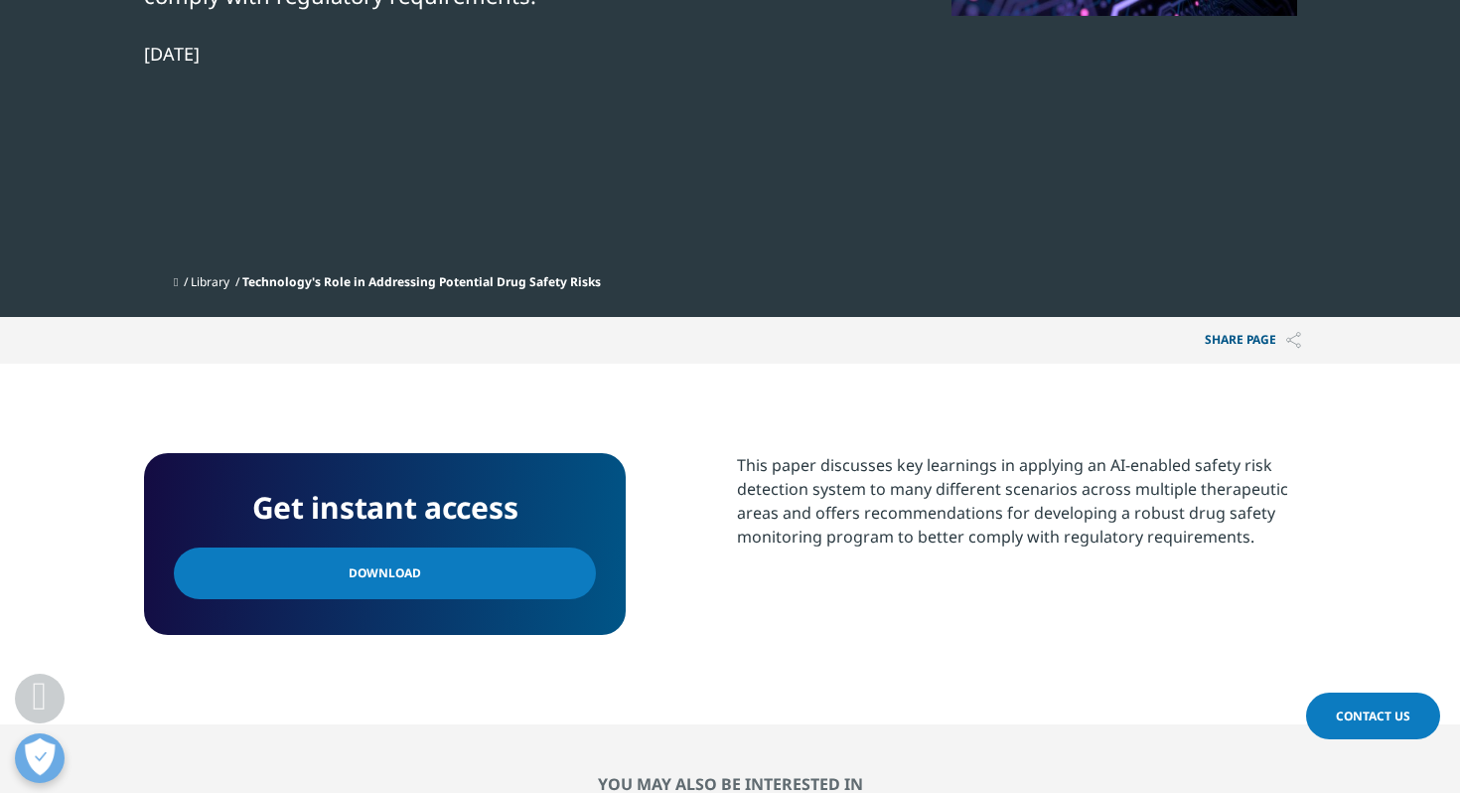
click at [434, 567] on link "Download" at bounding box center [385, 573] width 422 height 52
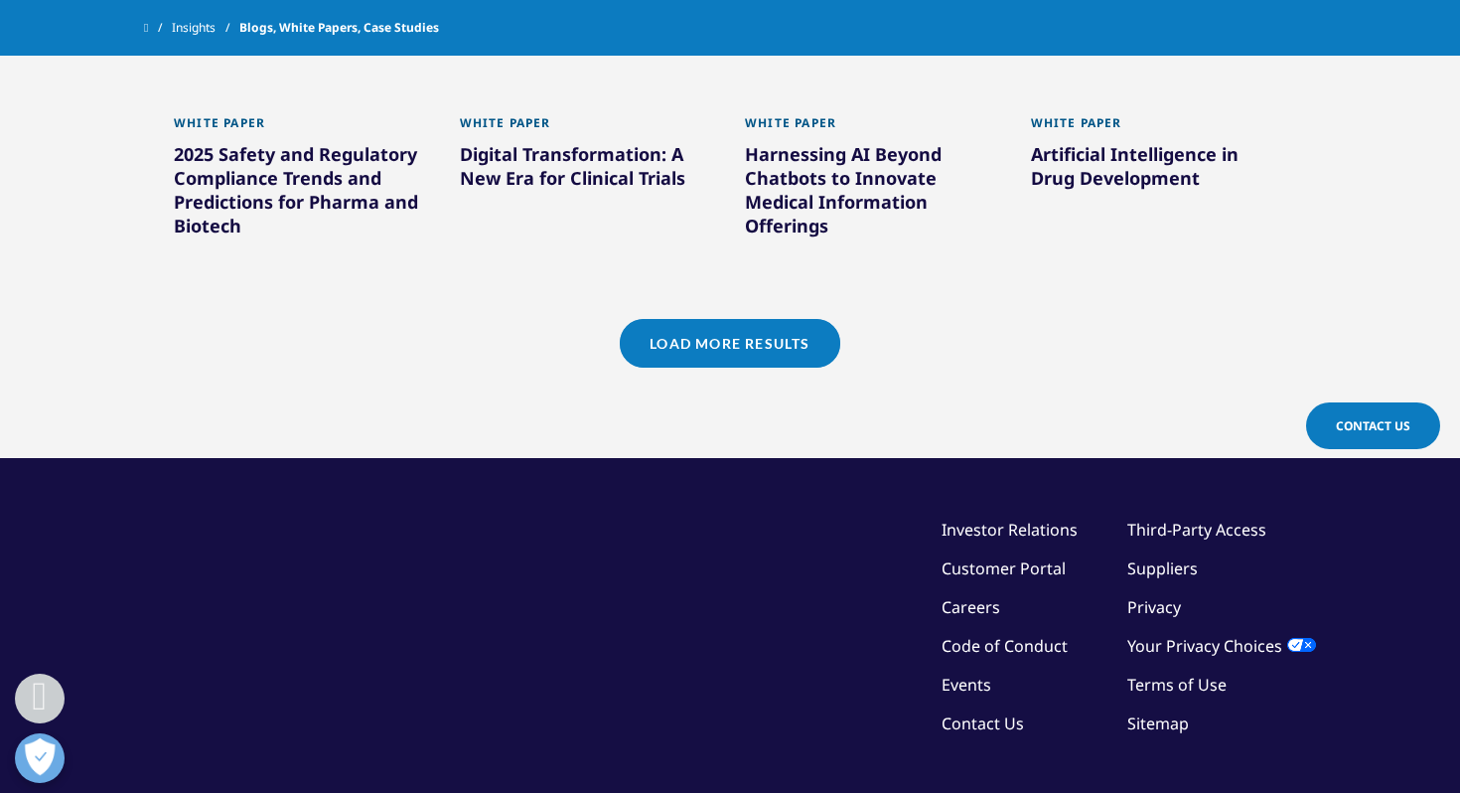
scroll to position [1995, 0]
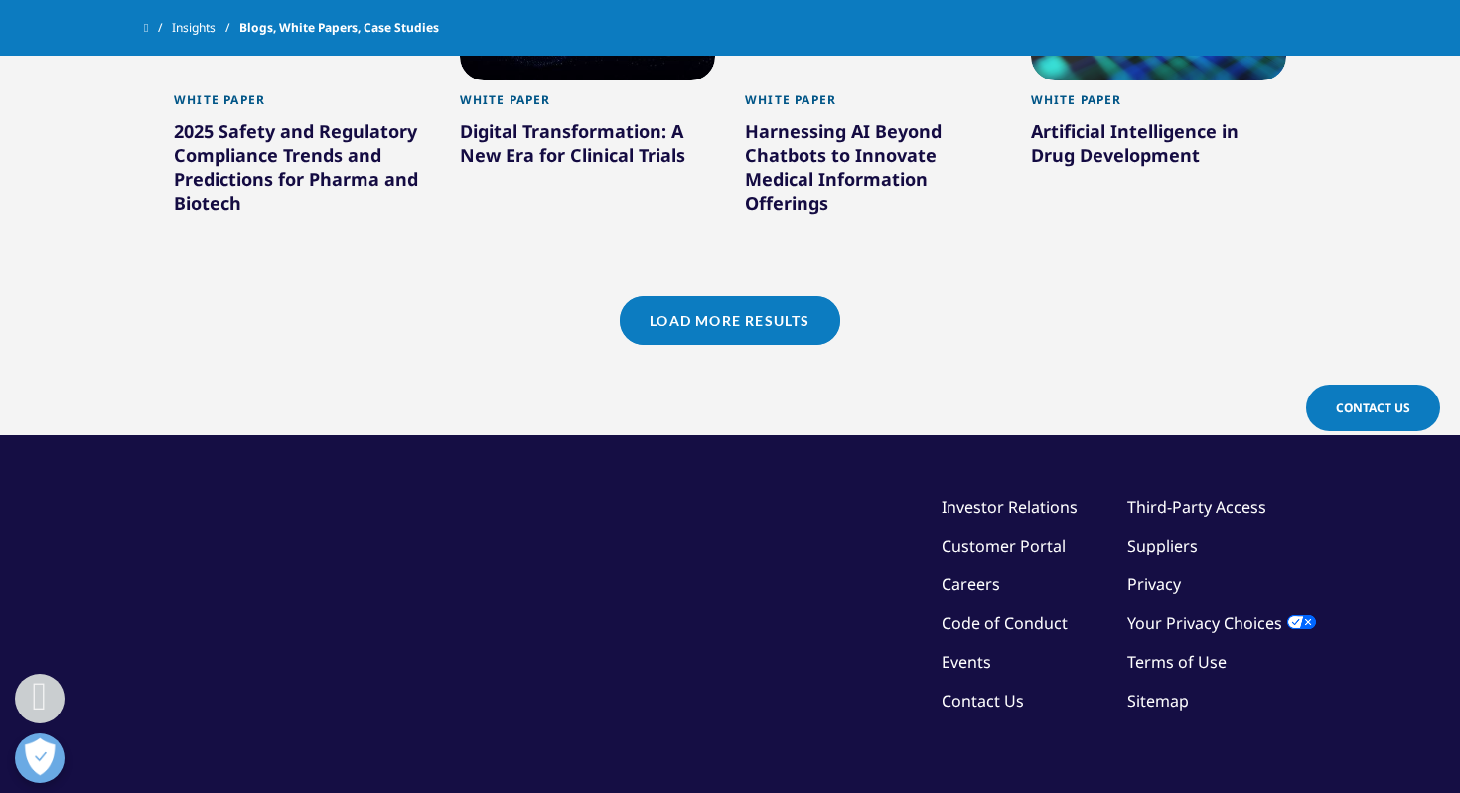
click at [749, 316] on link "Load More Results" at bounding box center [729, 320] width 219 height 49
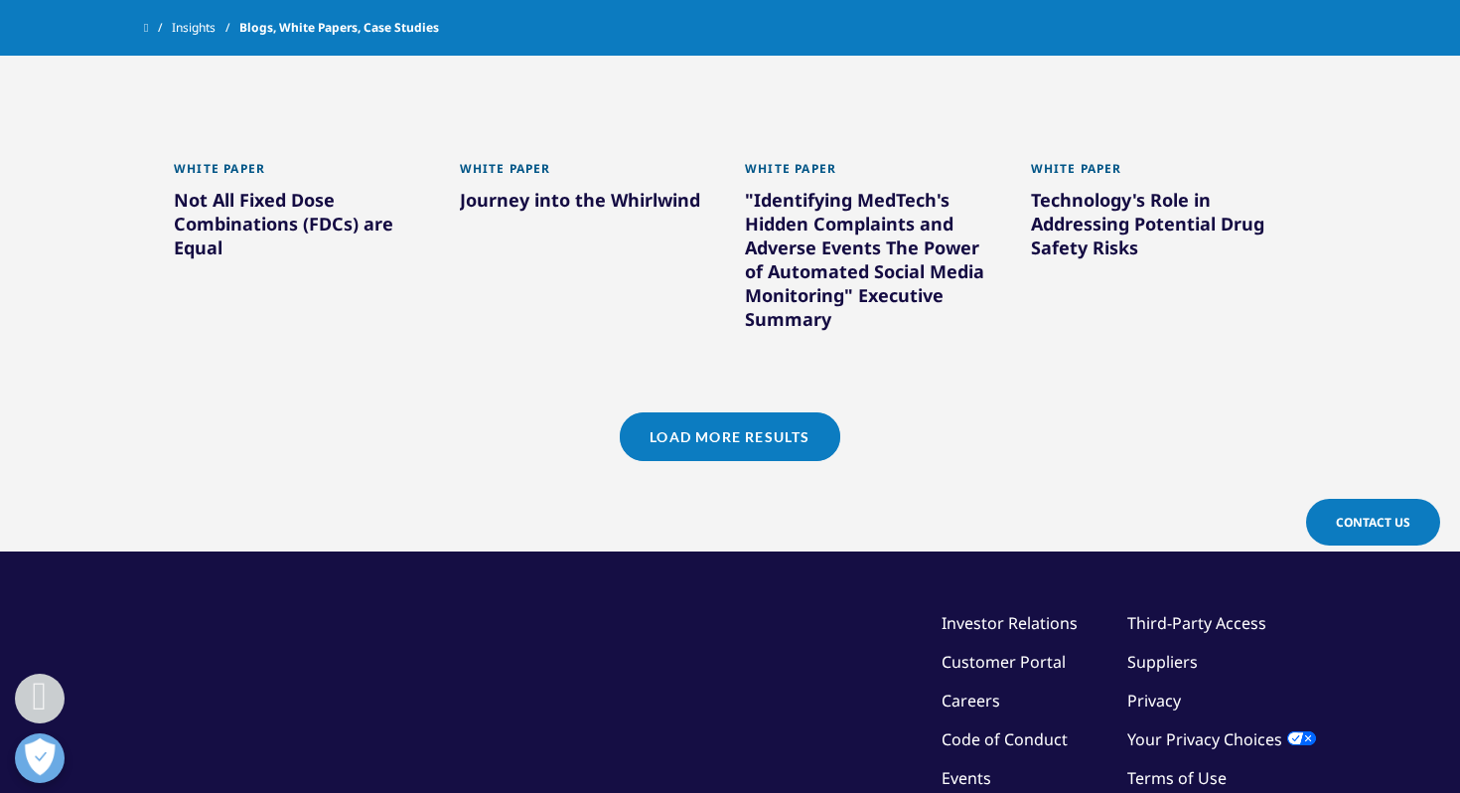
scroll to position [3200, 0]
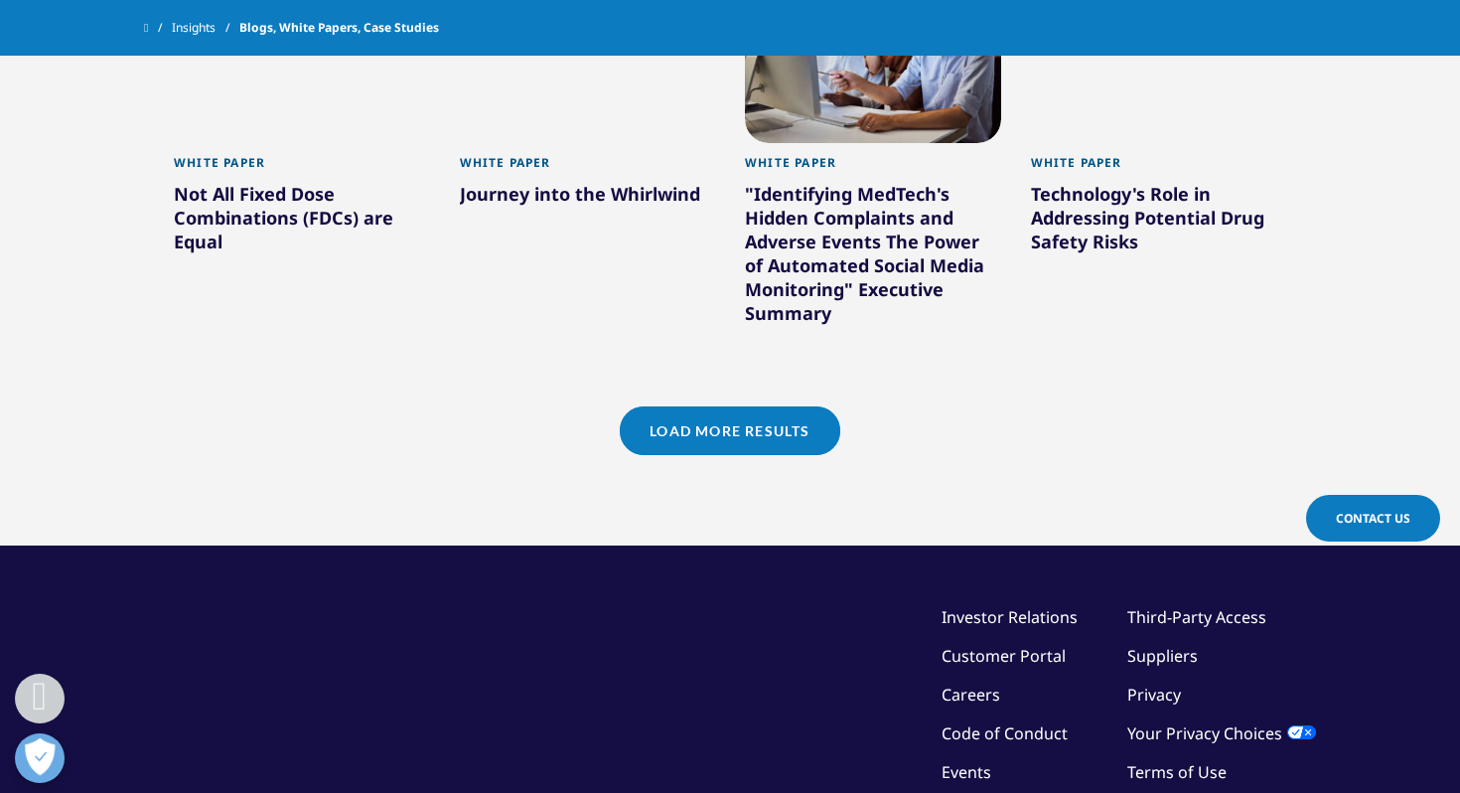
click at [716, 425] on link "Load More Results" at bounding box center [729, 430] width 219 height 49
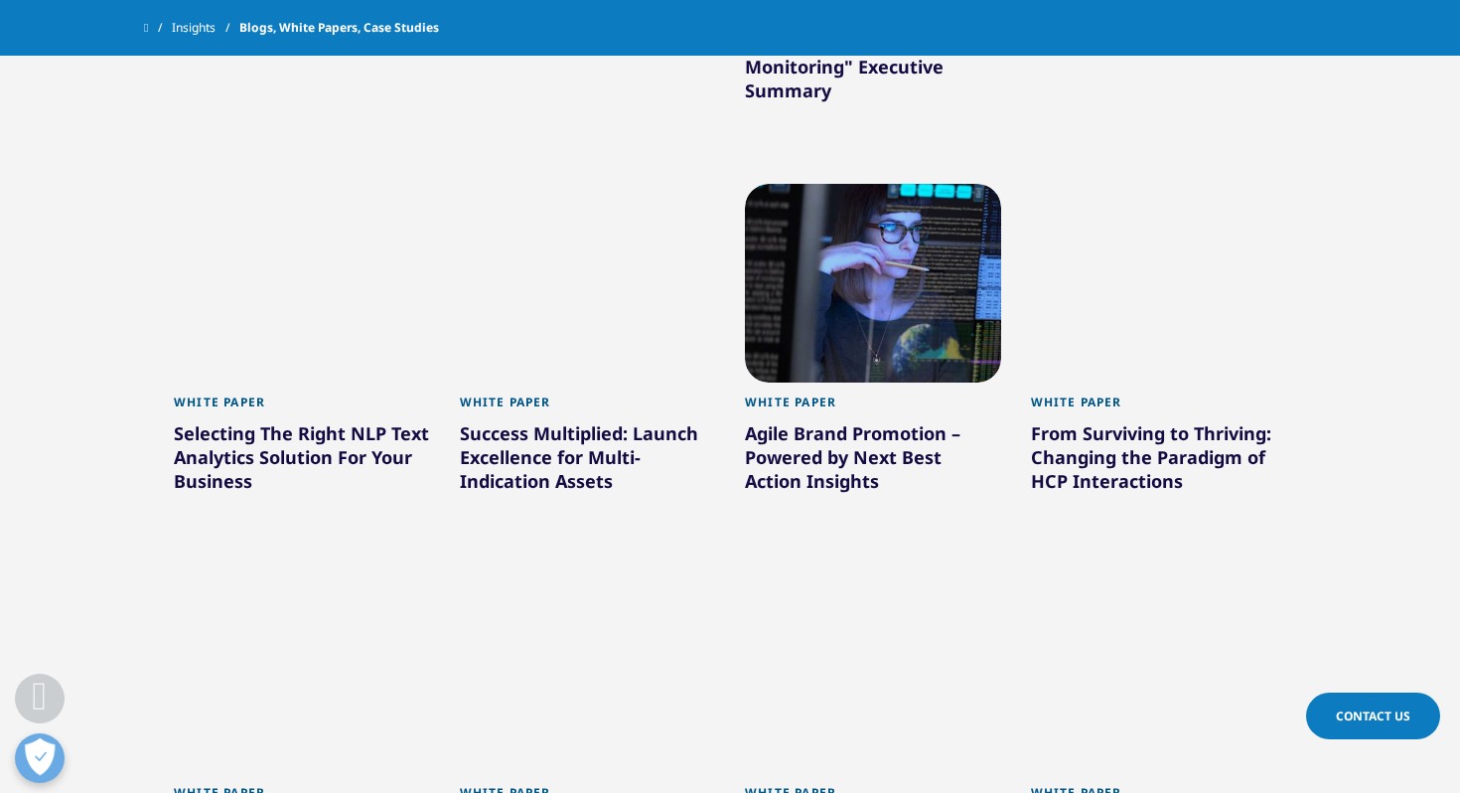
scroll to position [3418, 0]
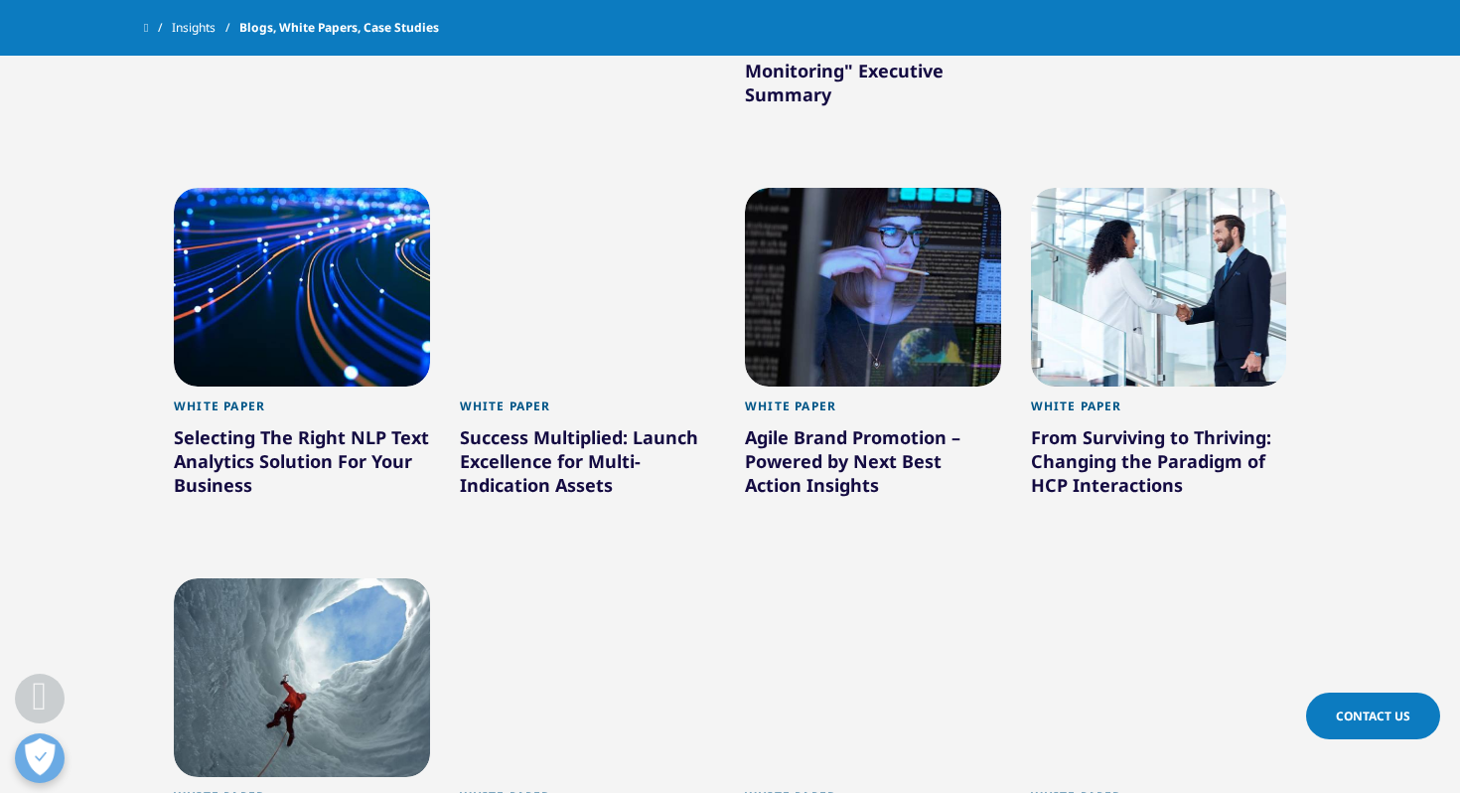
click at [632, 429] on div "Success Multiplied: Launch Excellence for Multi-Indication Assets" at bounding box center [588, 464] width 256 height 79
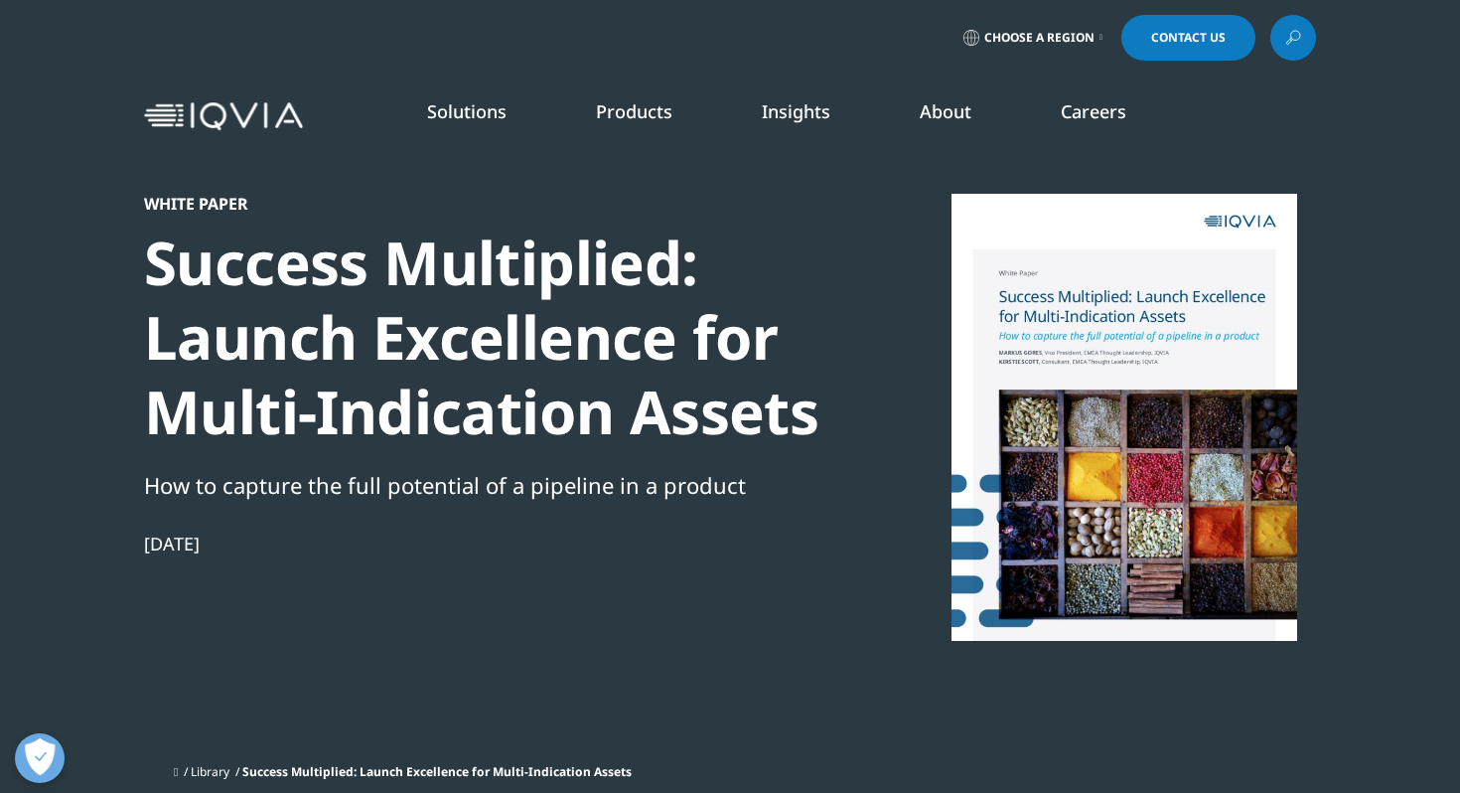
scroll to position [270, 1172]
click at [549, 417] on div "Success Multiplied: Launch Excellence for Multi-Indication Assets" at bounding box center [484, 336] width 681 height 223
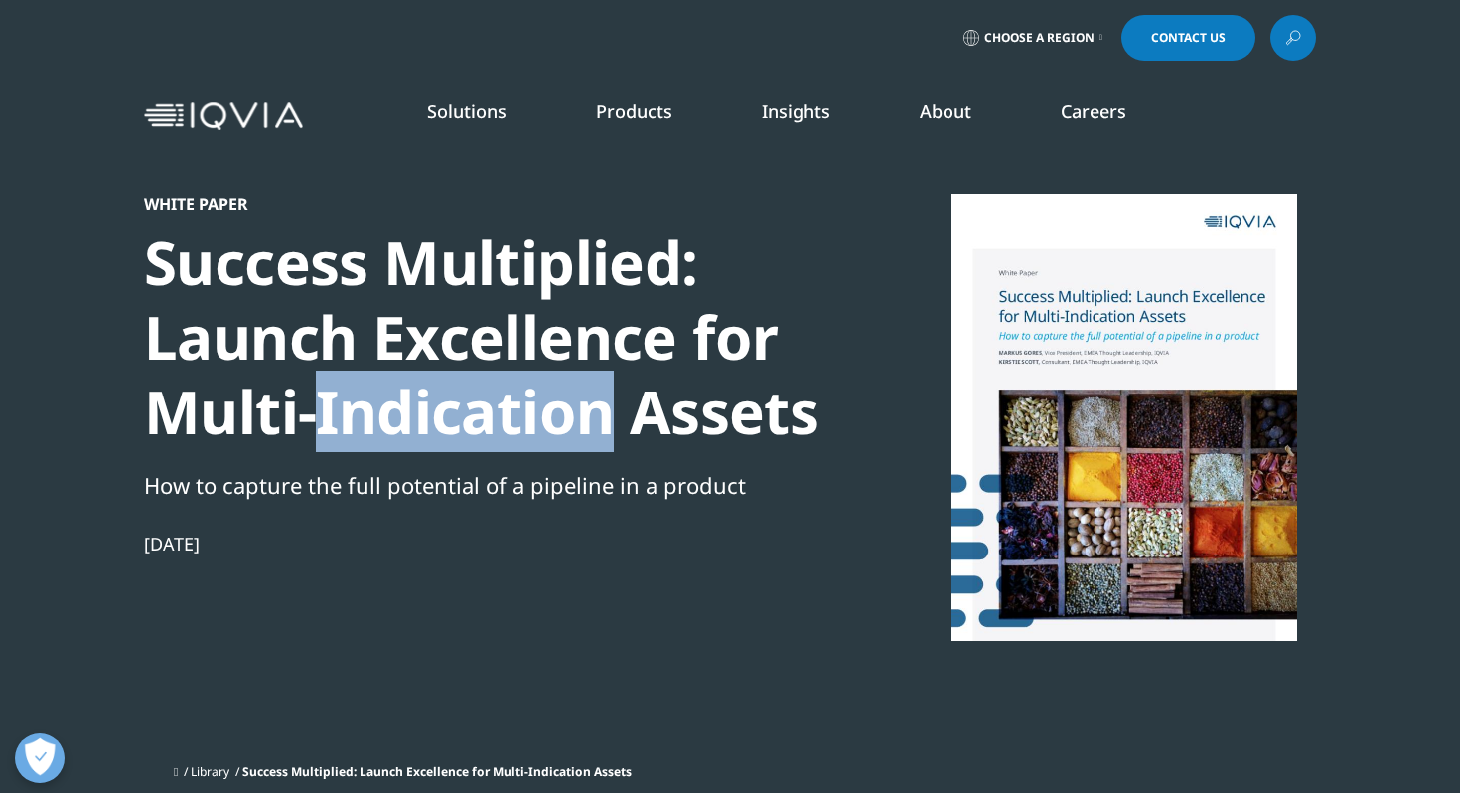
click at [549, 417] on div "Success Multiplied: Launch Excellence for Multi-Indication Assets" at bounding box center [484, 336] width 681 height 223
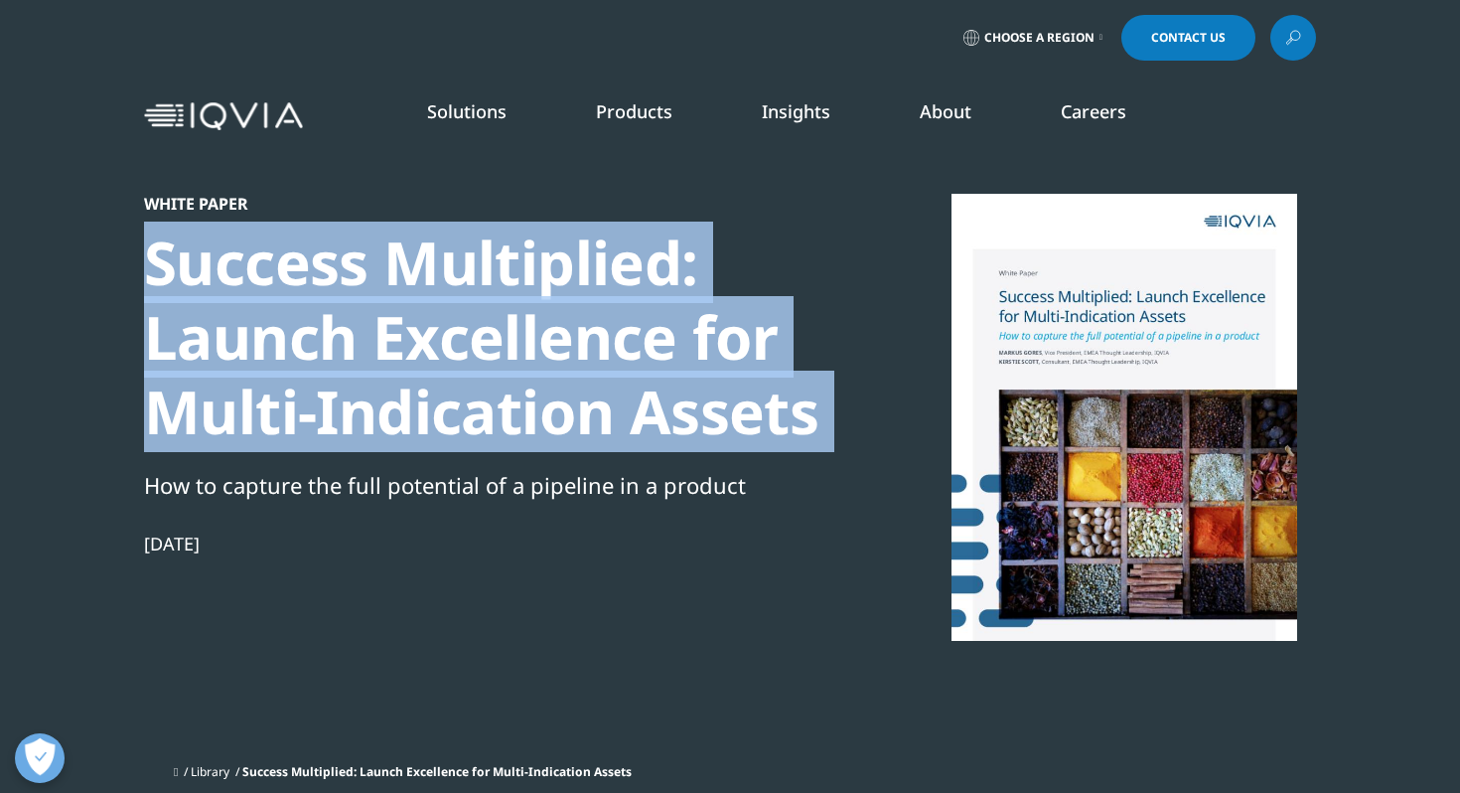
click at [549, 417] on div "Success Multiplied: Launch Excellence for Multi-Indication Assets" at bounding box center [484, 336] width 681 height 223
copy div "Success Multiplied: Launch Excellence for Multi-Indication Assets"
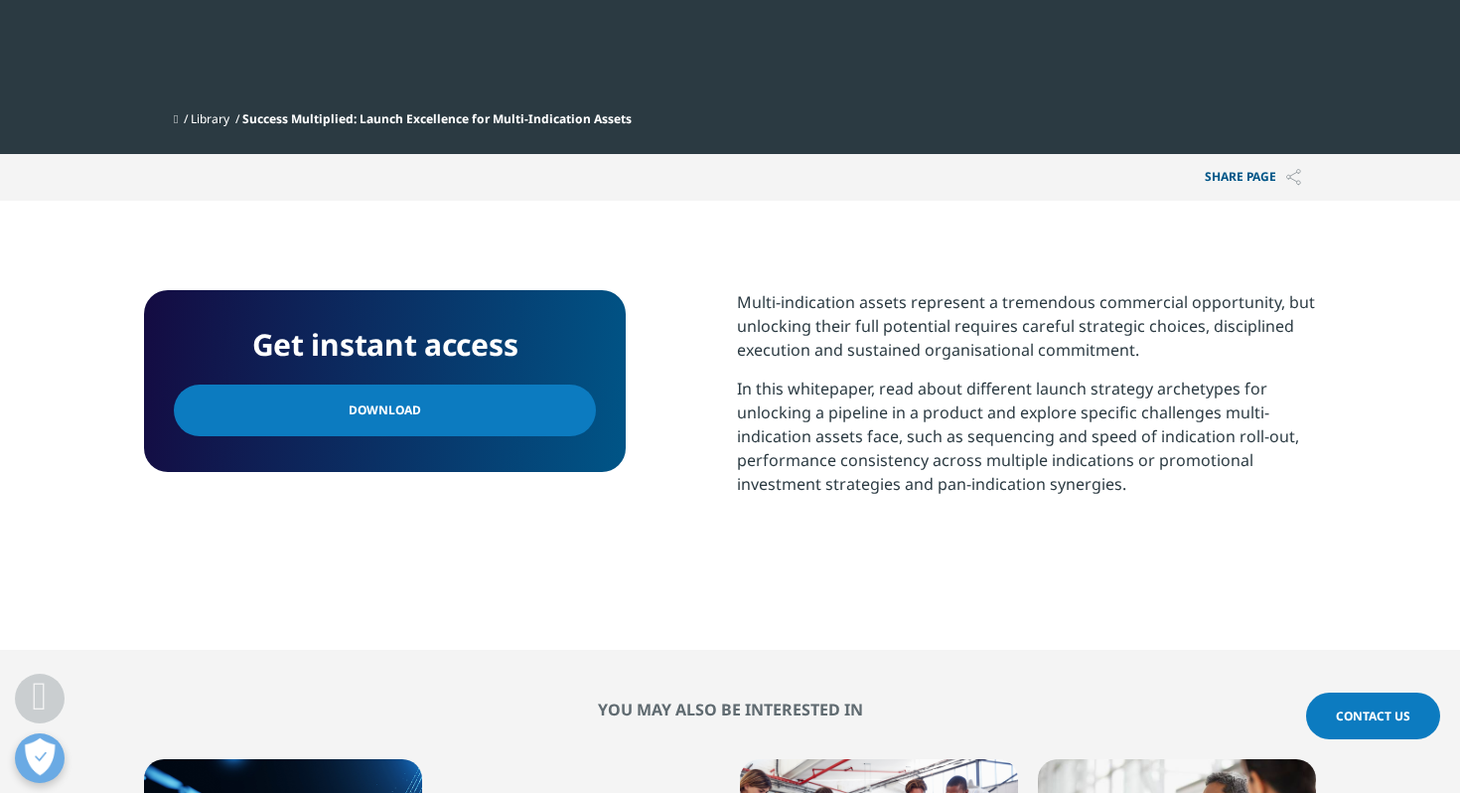
scroll to position [655, 0]
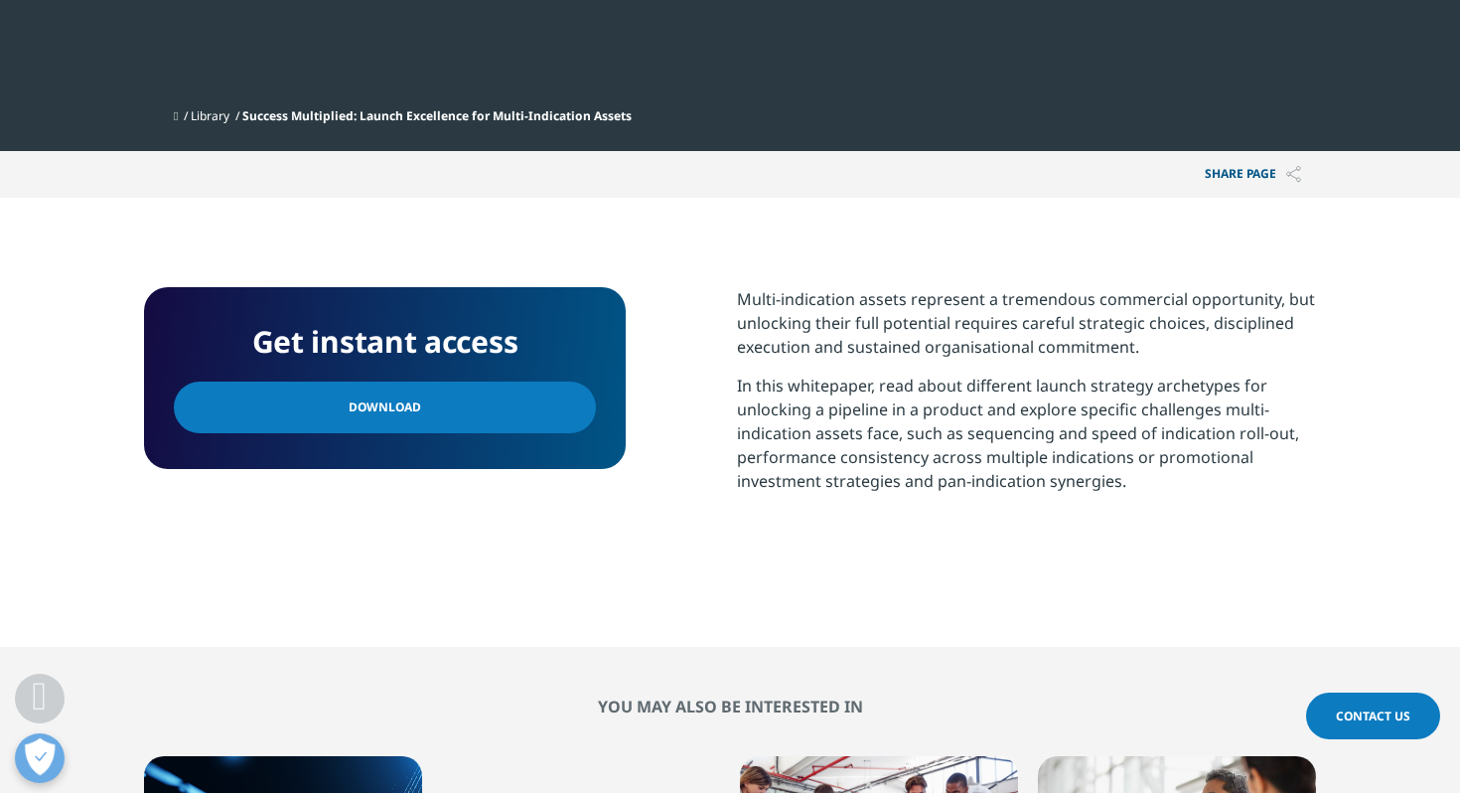
click at [522, 432] on link "Download" at bounding box center [385, 407] width 422 height 52
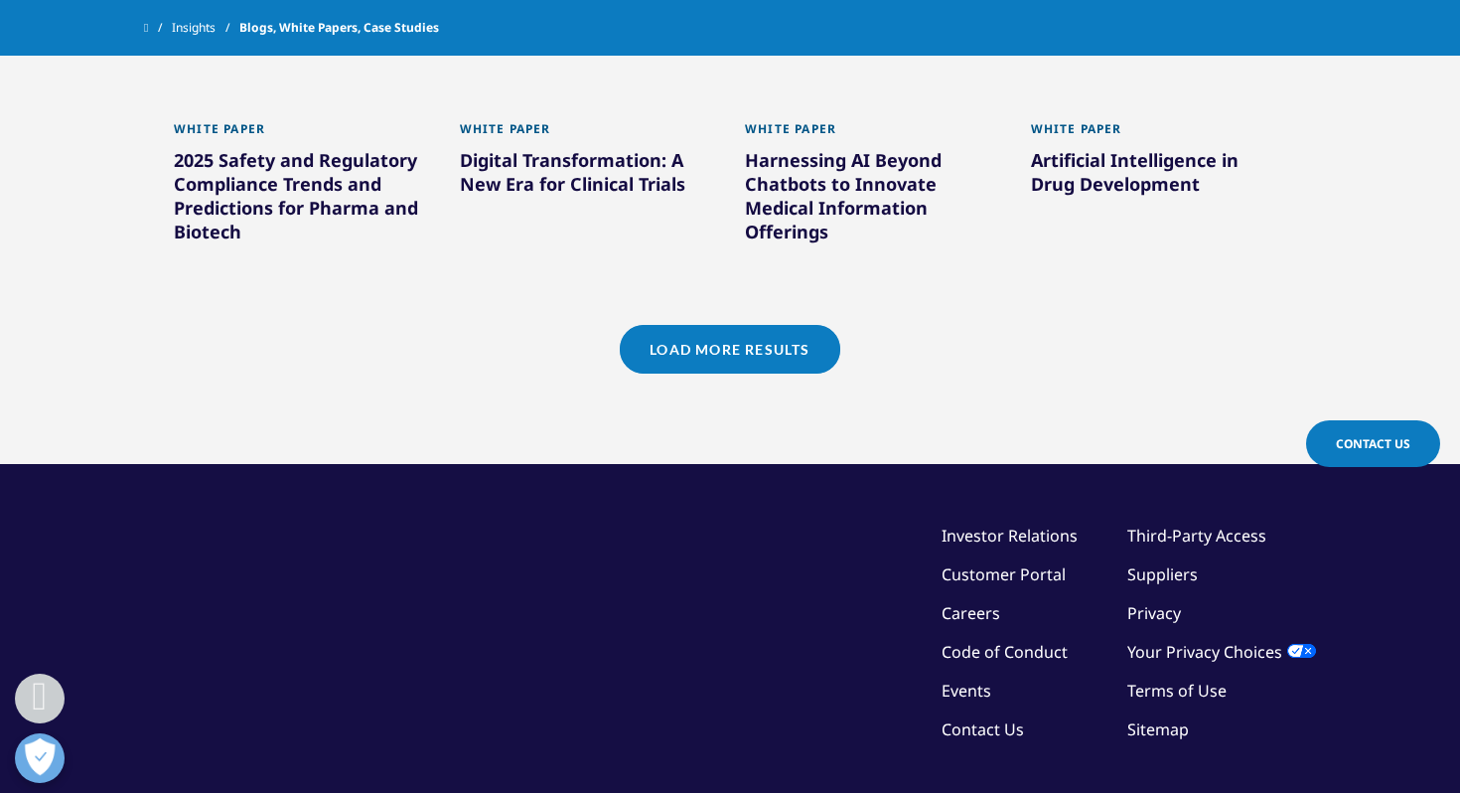
scroll to position [1997, 0]
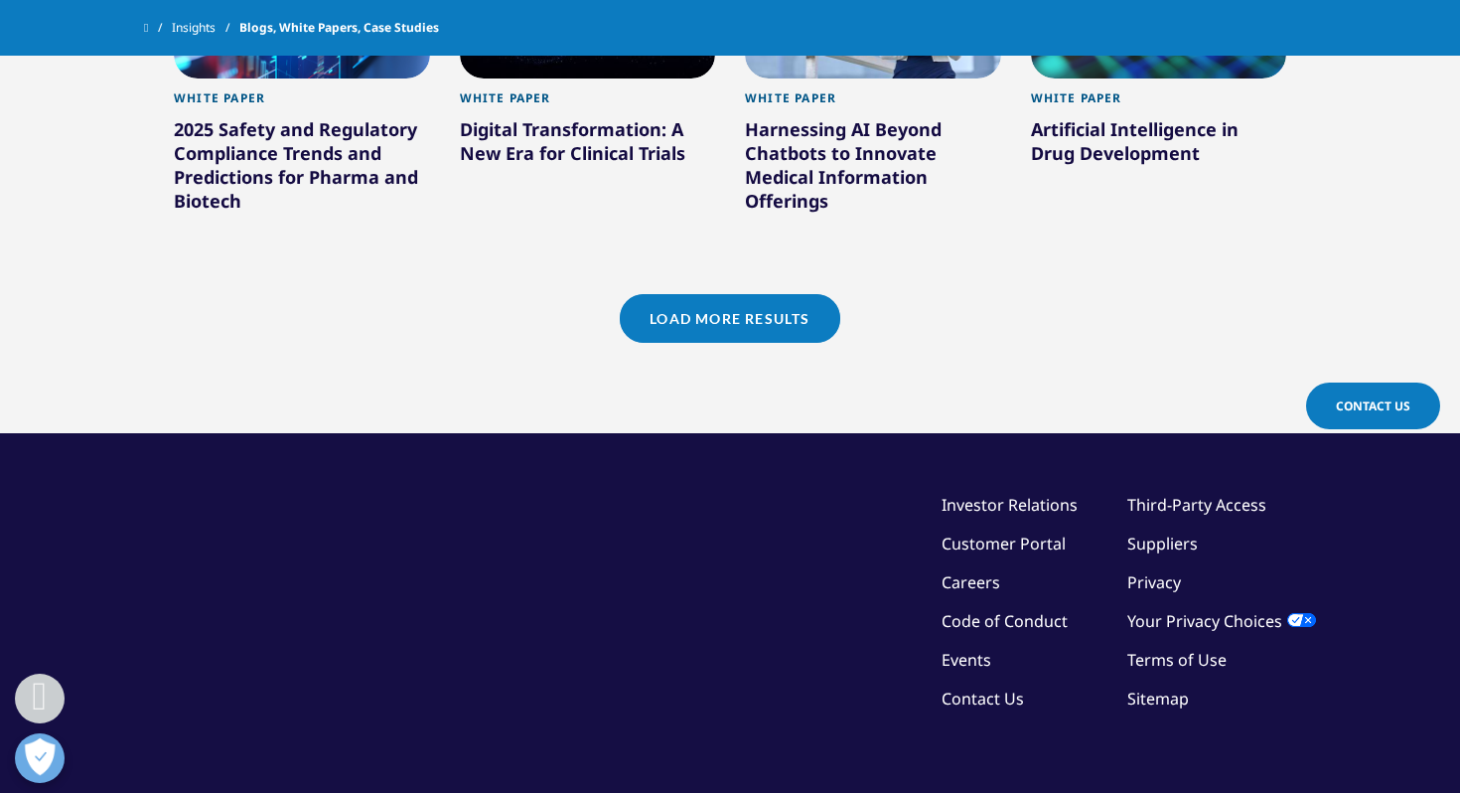
click at [662, 332] on link "Load More Results" at bounding box center [729, 318] width 219 height 49
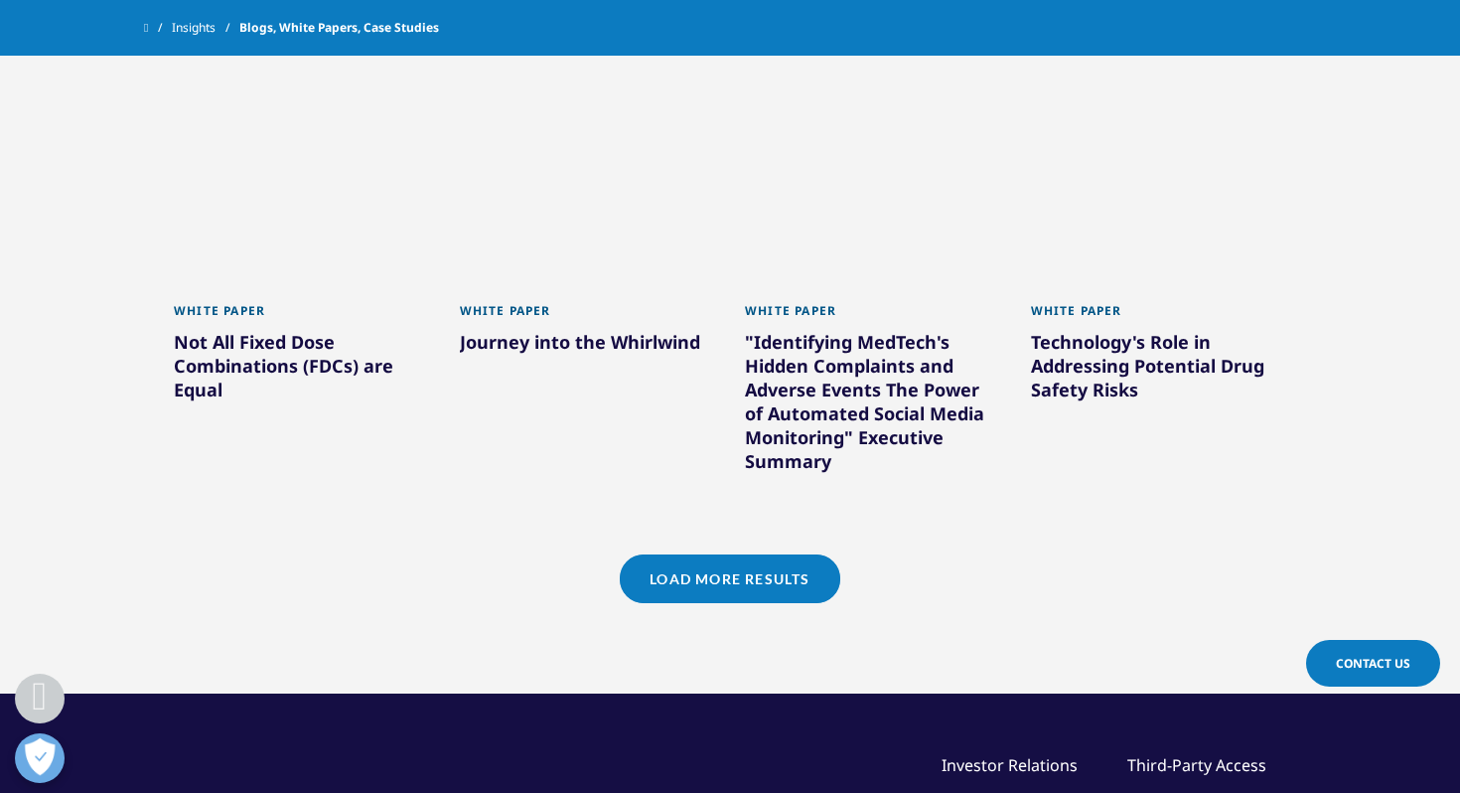
scroll to position [3056, 0]
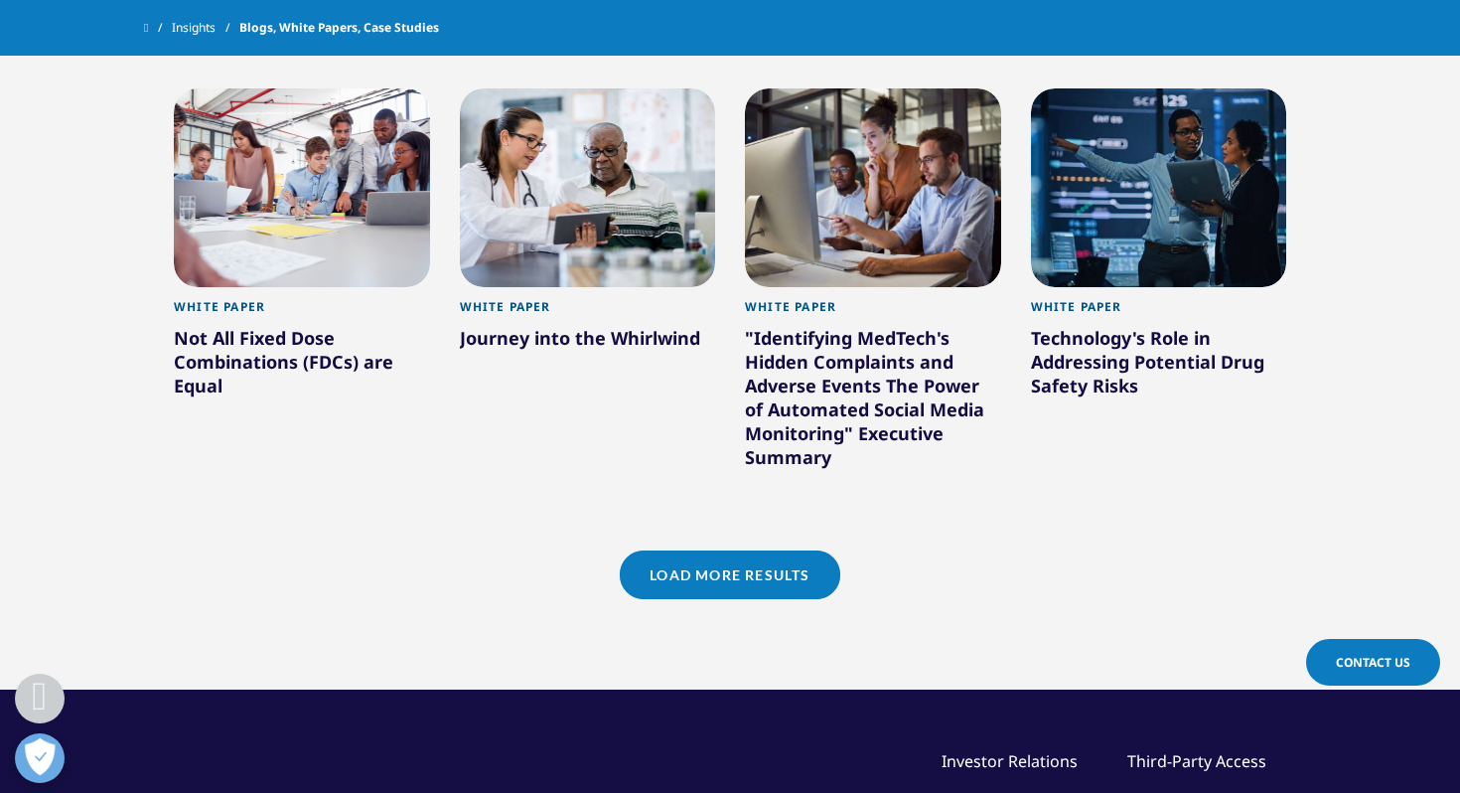
click at [690, 586] on link "Load More Results" at bounding box center [729, 574] width 219 height 49
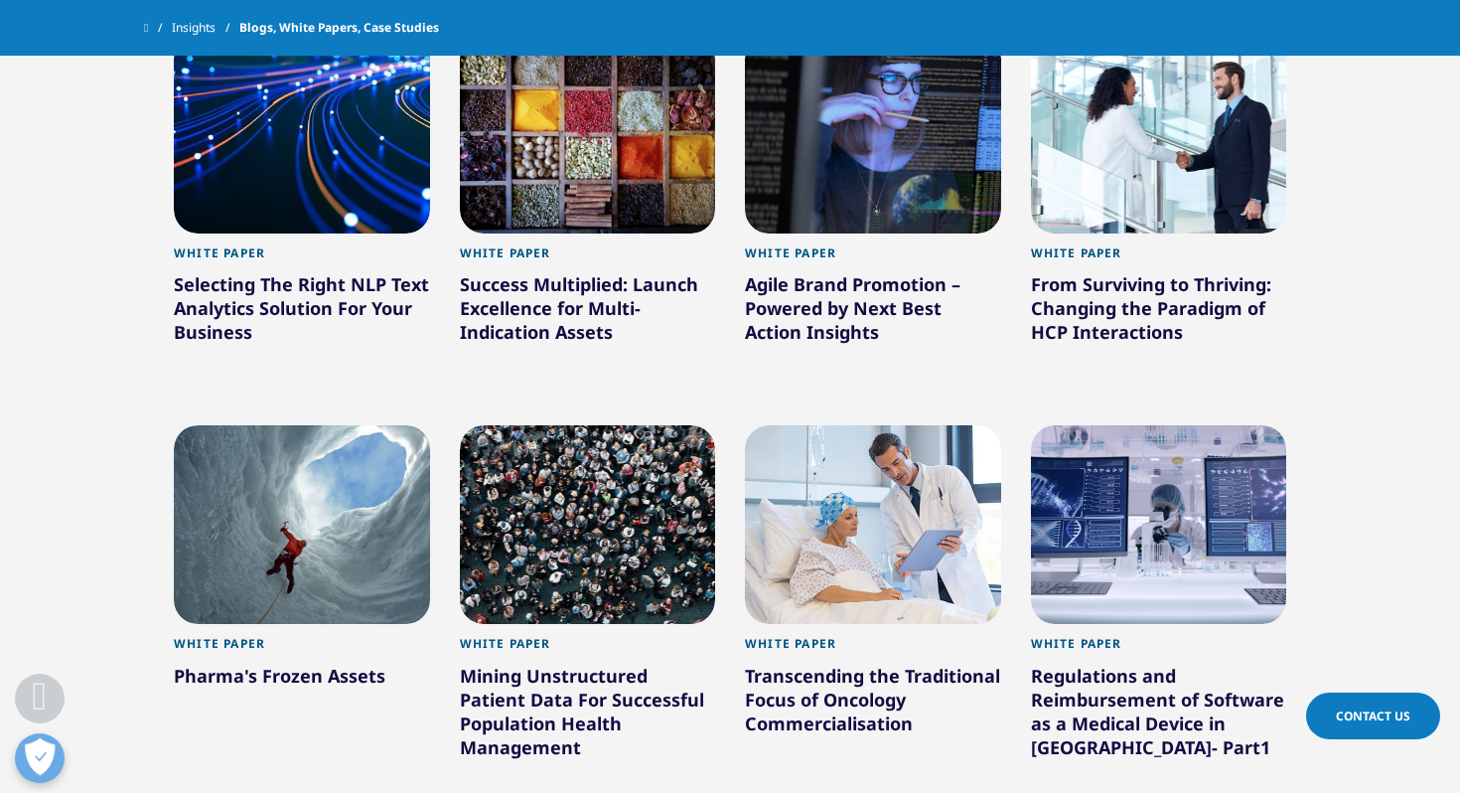
scroll to position [3573, 0]
